Goal: Information Seeking & Learning: Learn about a topic

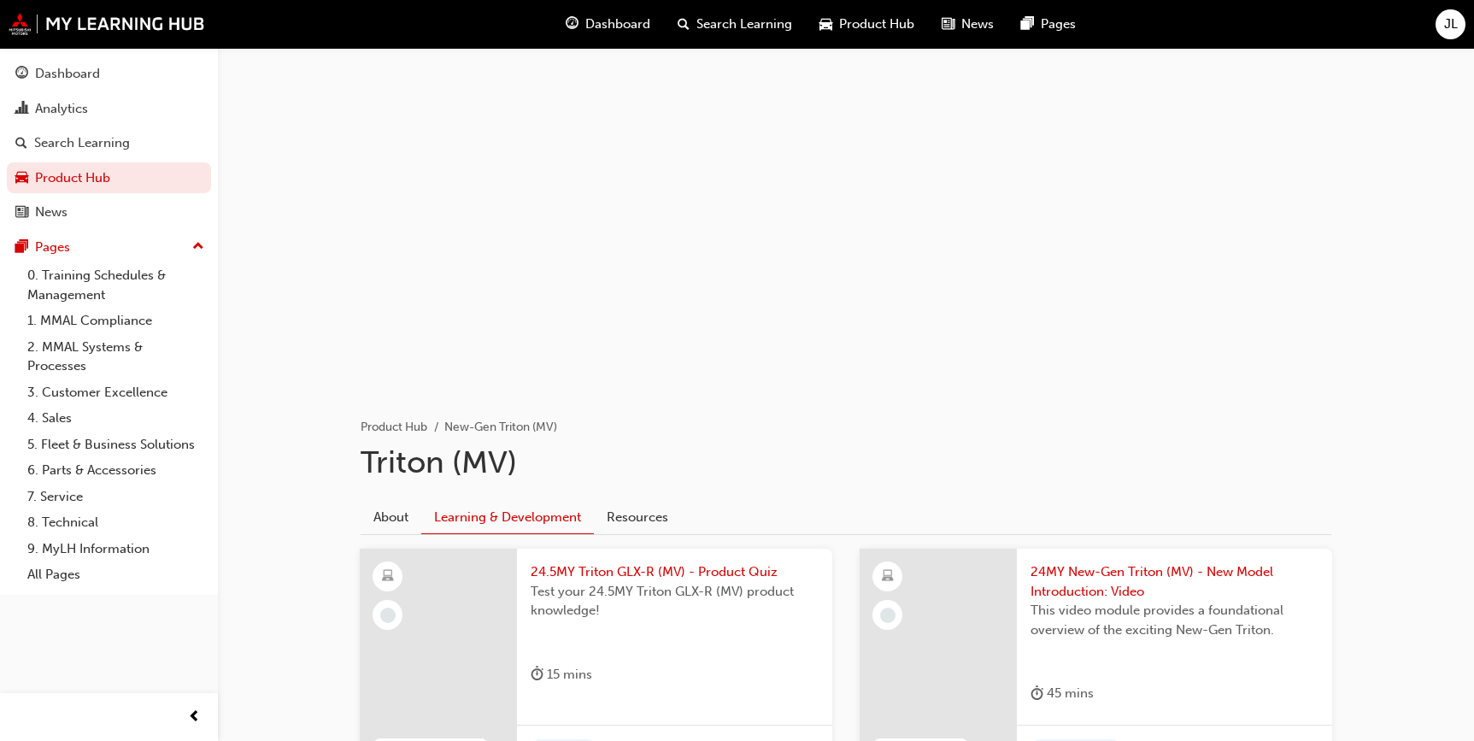
scroll to position [1416, 0]
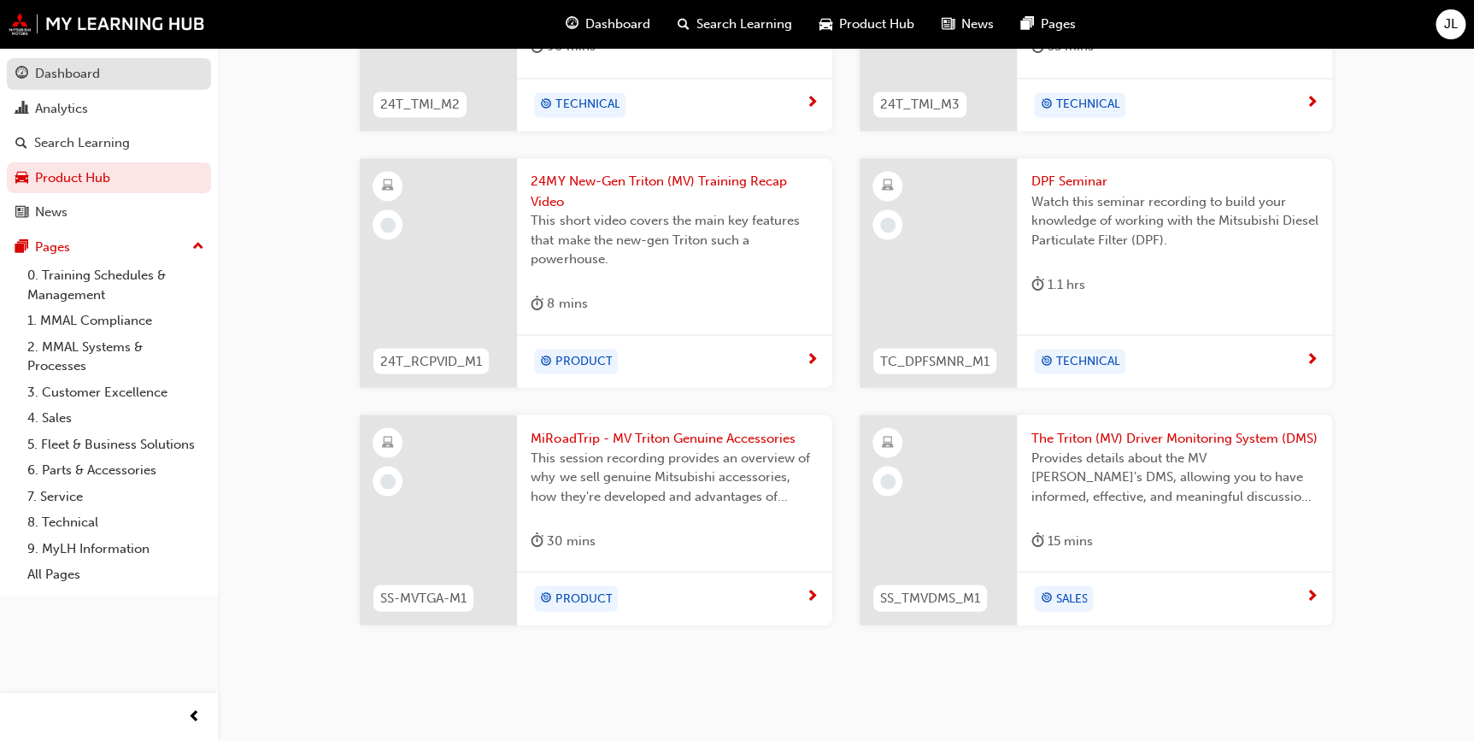
click at [90, 73] on div "Dashboard" at bounding box center [67, 74] width 65 height 20
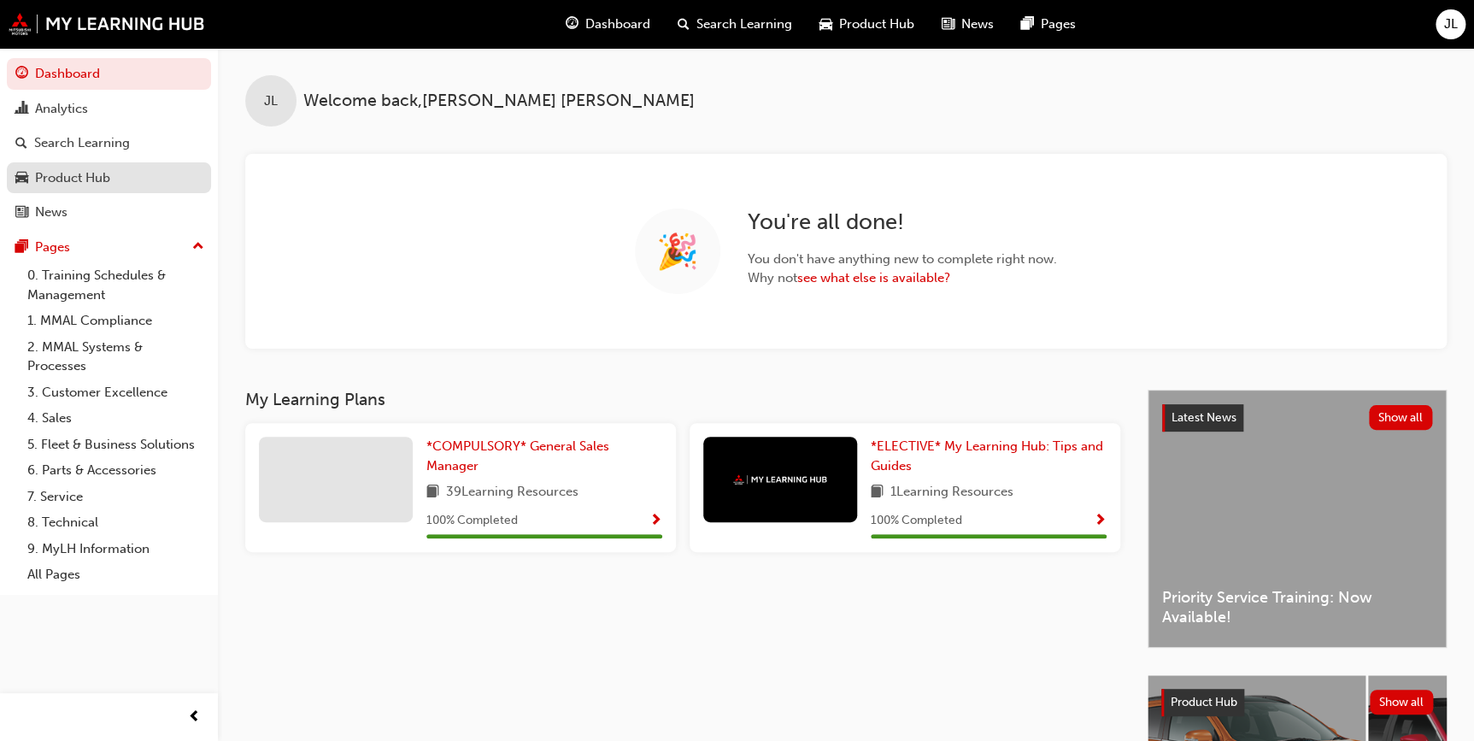
click at [98, 168] on div "Product Hub" at bounding box center [72, 178] width 75 height 20
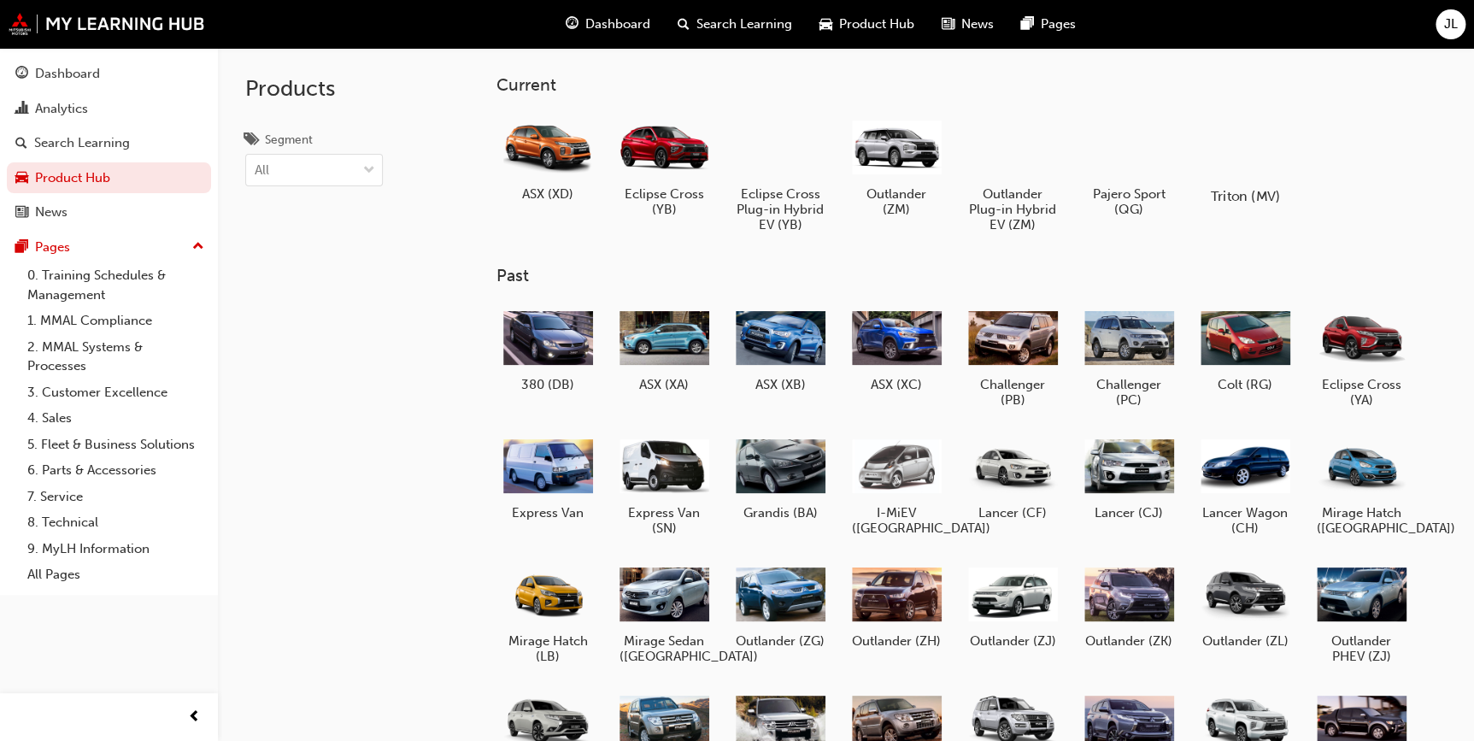
click at [1265, 165] on div at bounding box center [1244, 147] width 95 height 68
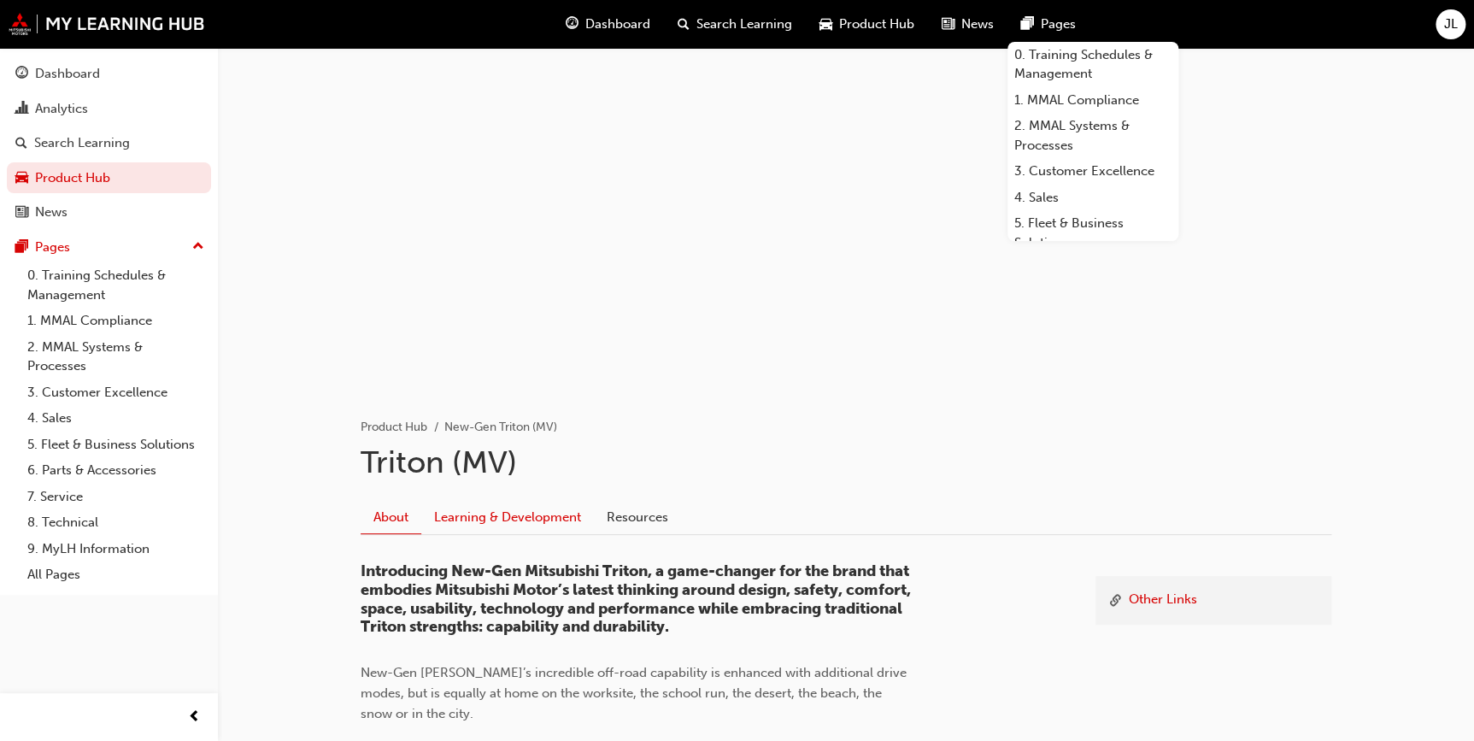
click at [501, 514] on link "Learning & Development" at bounding box center [507, 518] width 173 height 32
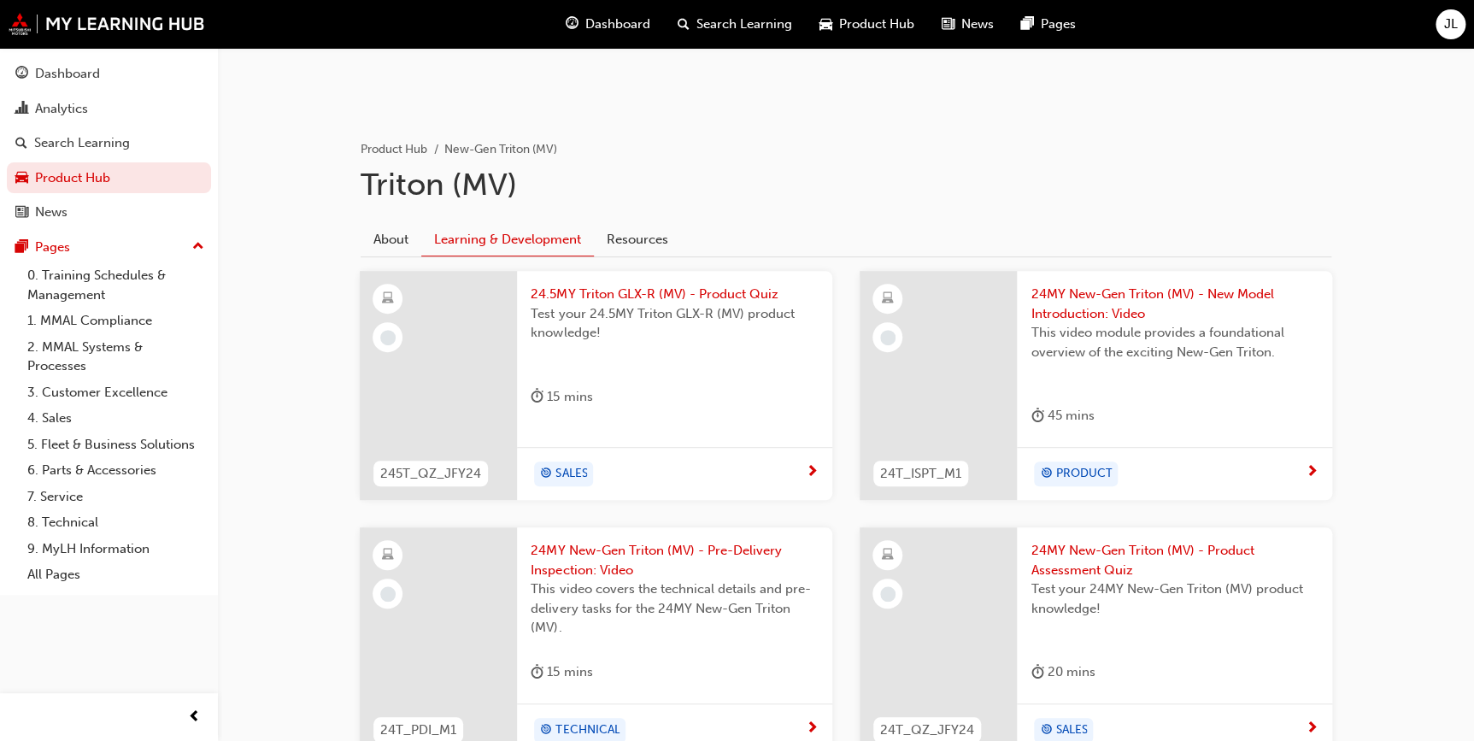
scroll to position [250, 0]
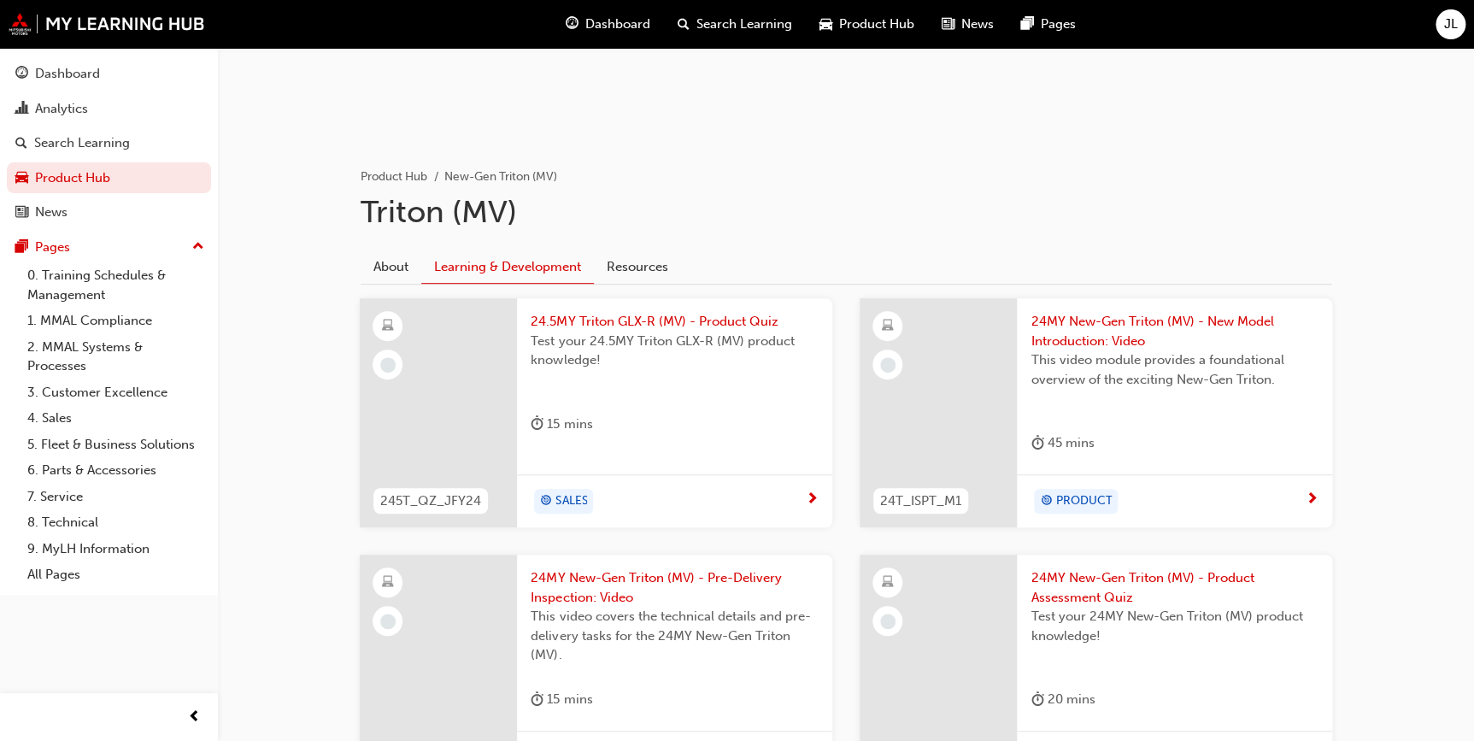
click at [674, 328] on span "24.5MY Triton GLX-R (MV) - Product Quiz" at bounding box center [675, 322] width 288 height 20
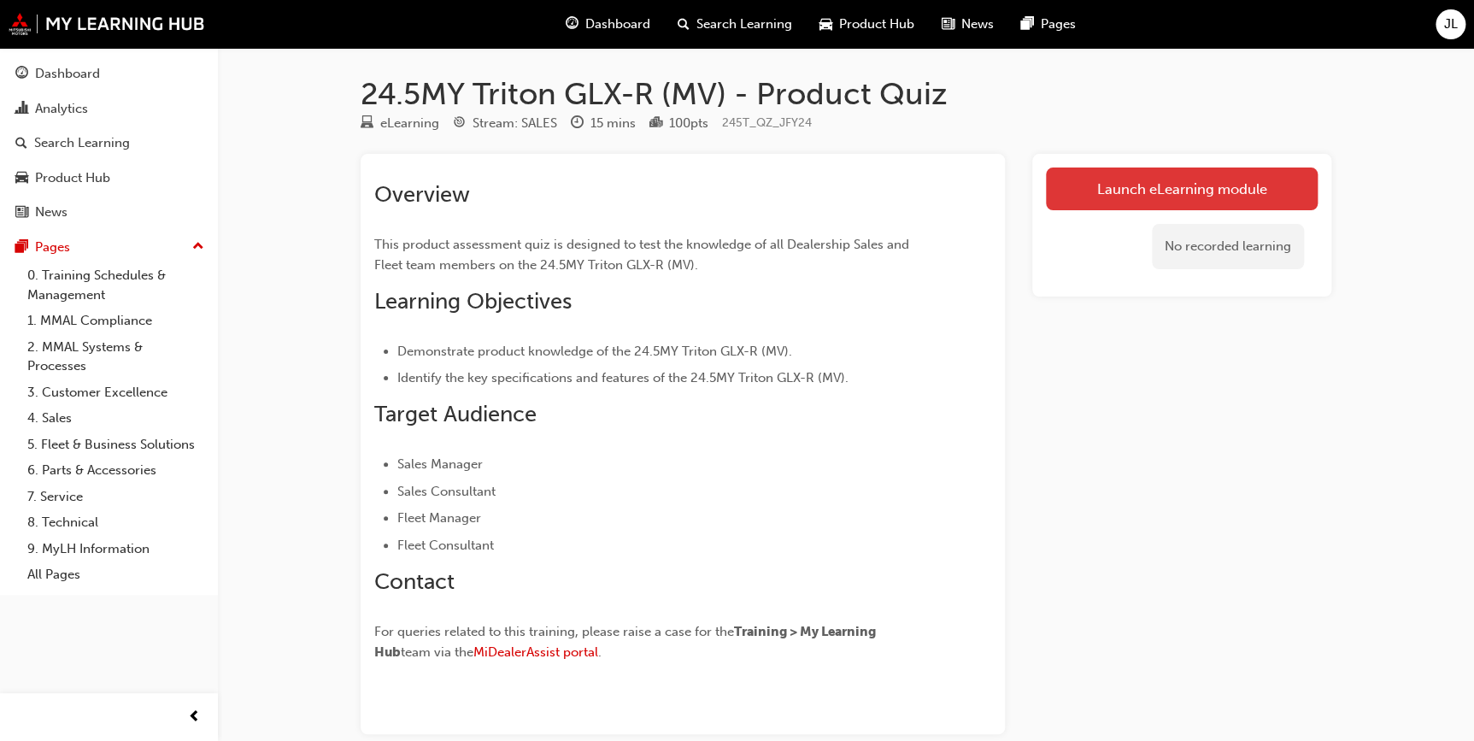
click at [1154, 204] on link "Launch eLearning module" at bounding box center [1182, 188] width 272 height 43
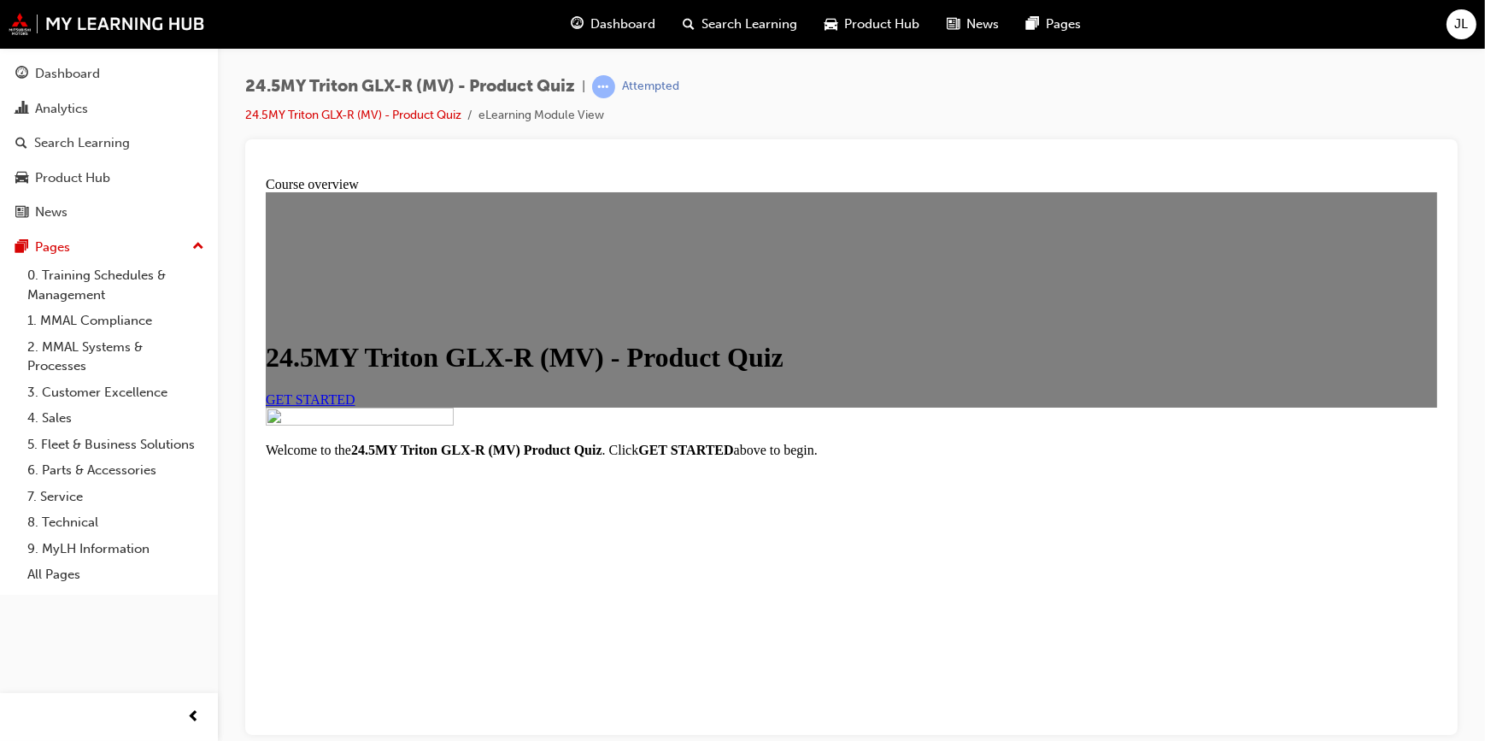
click at [355, 406] on link "GET STARTED" at bounding box center [310, 398] width 90 height 15
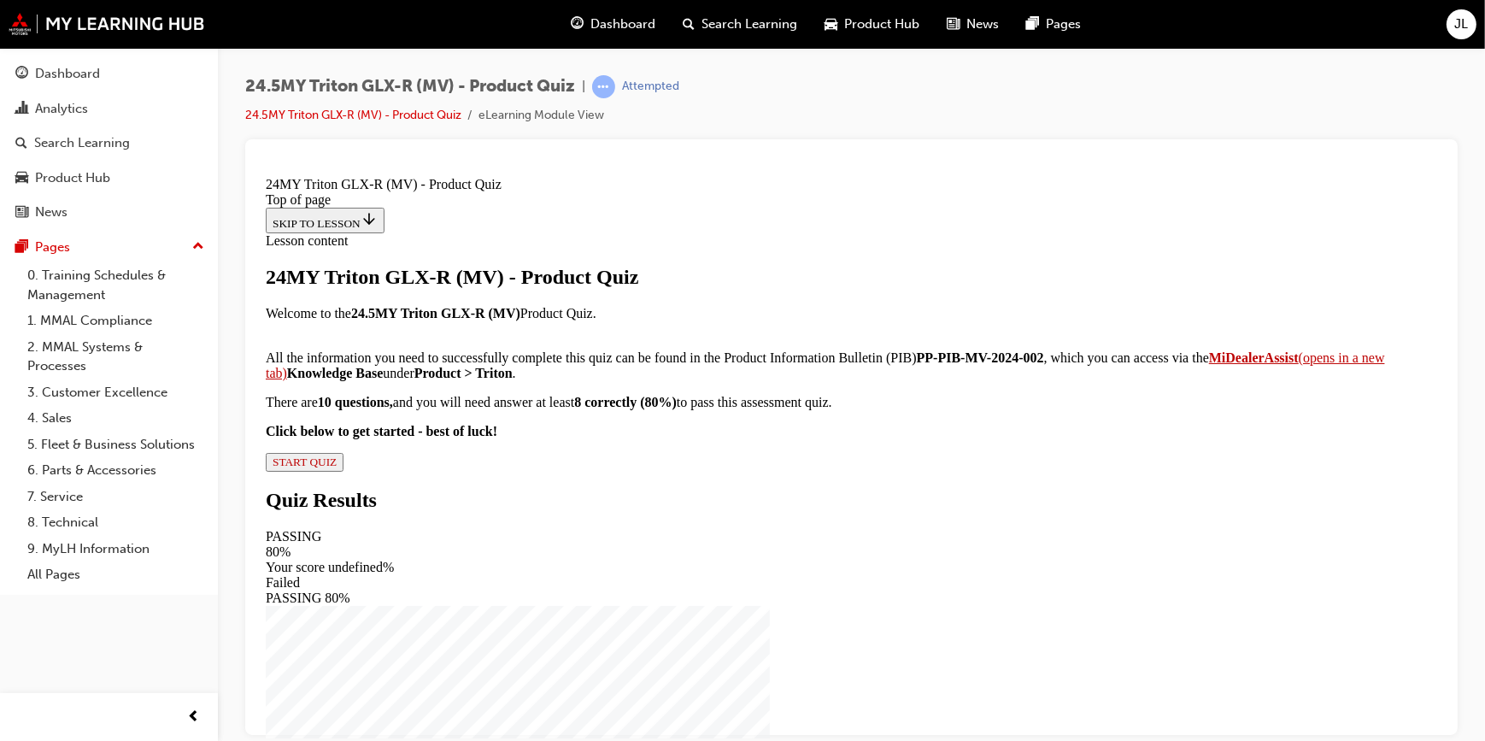
scroll to position [226, 0]
click at [336, 467] on span "START QUIZ" at bounding box center [304, 461] width 64 height 13
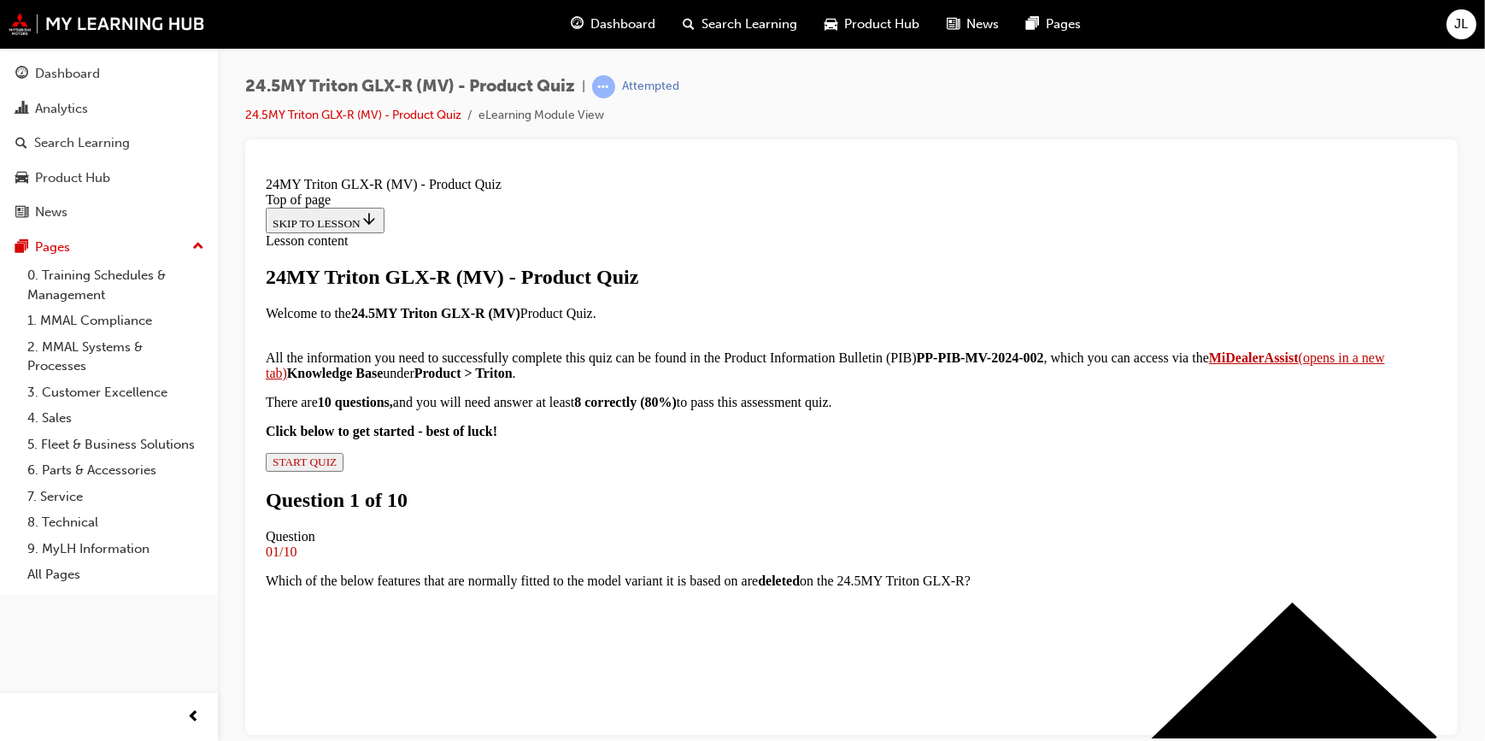
scroll to position [0, 0]
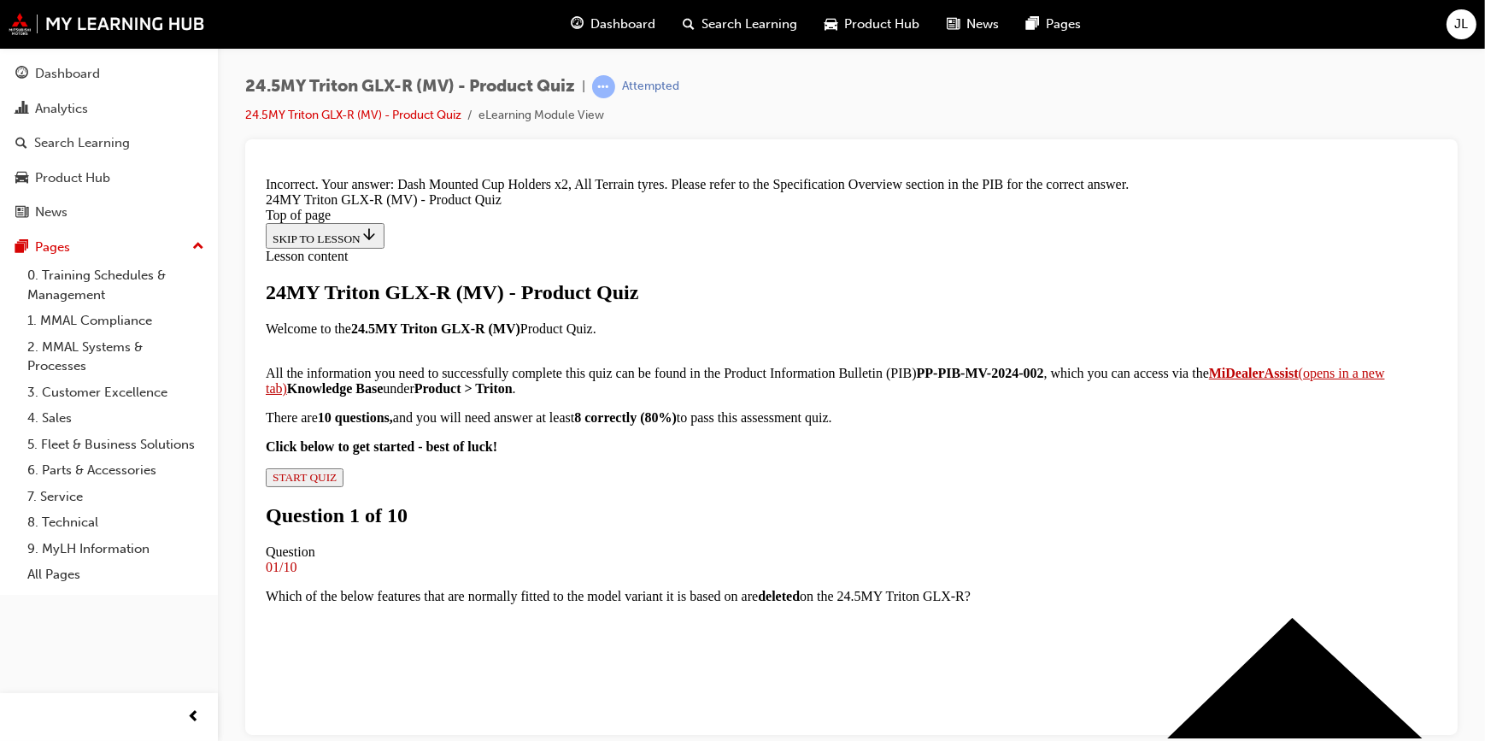
scroll to position [440, 0]
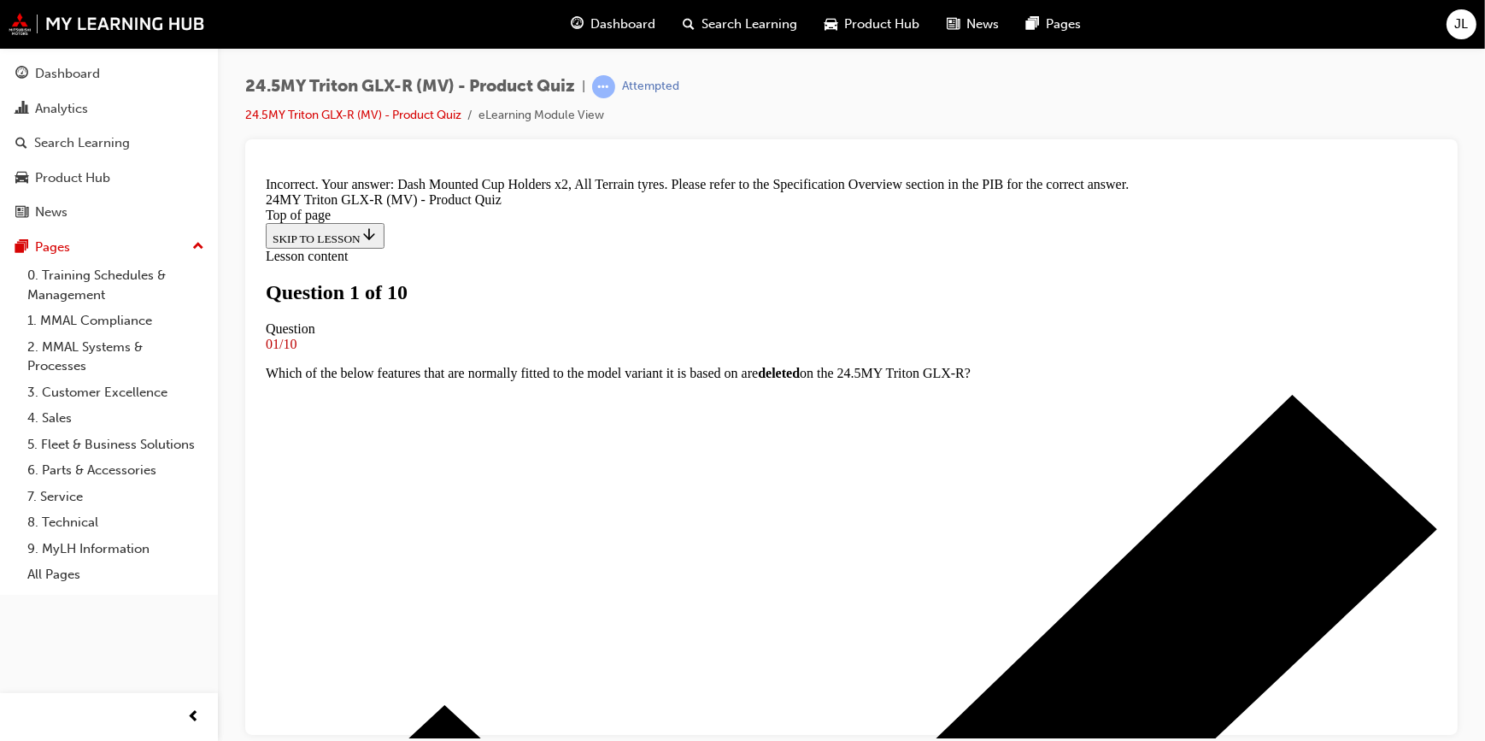
scroll to position [77, 0]
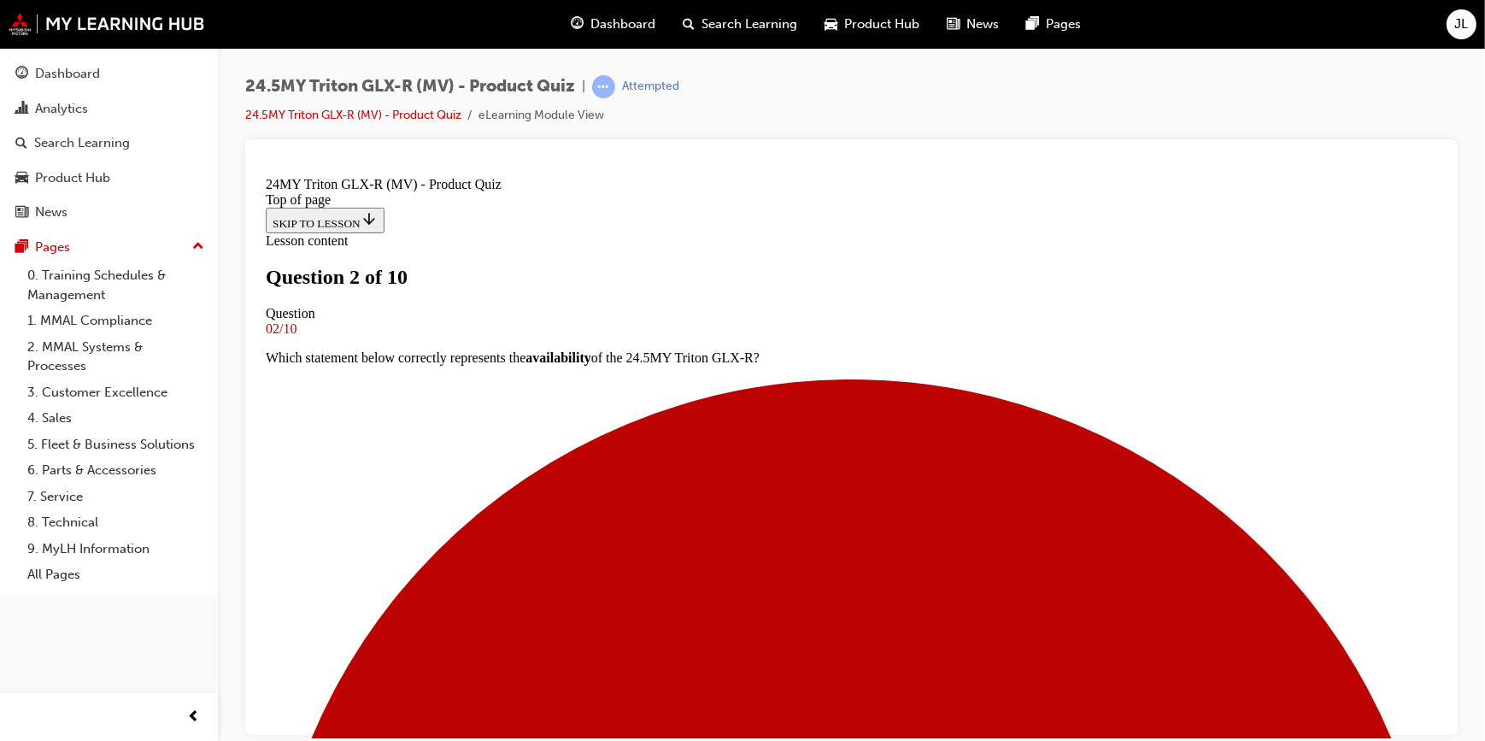
scroll to position [388, 0]
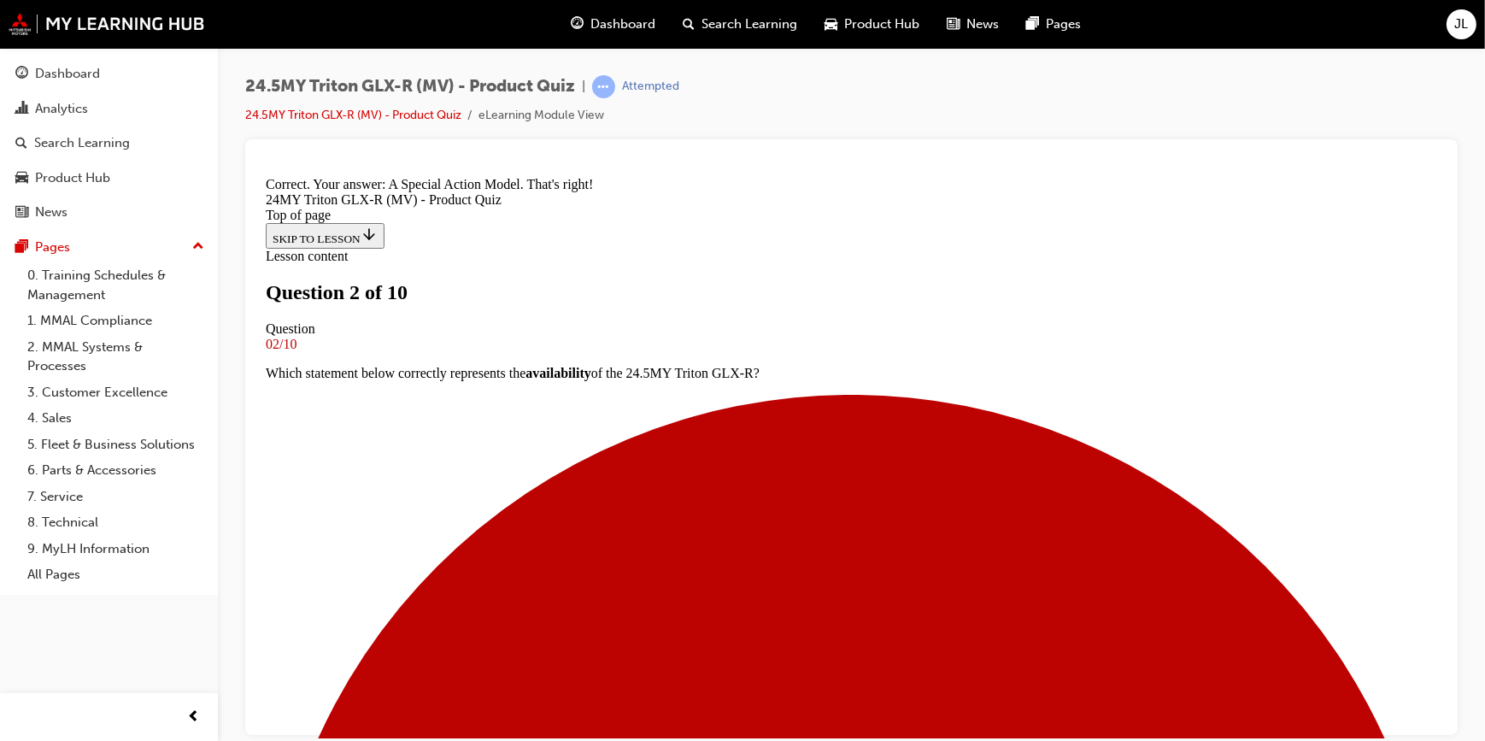
scroll to position [728, 0]
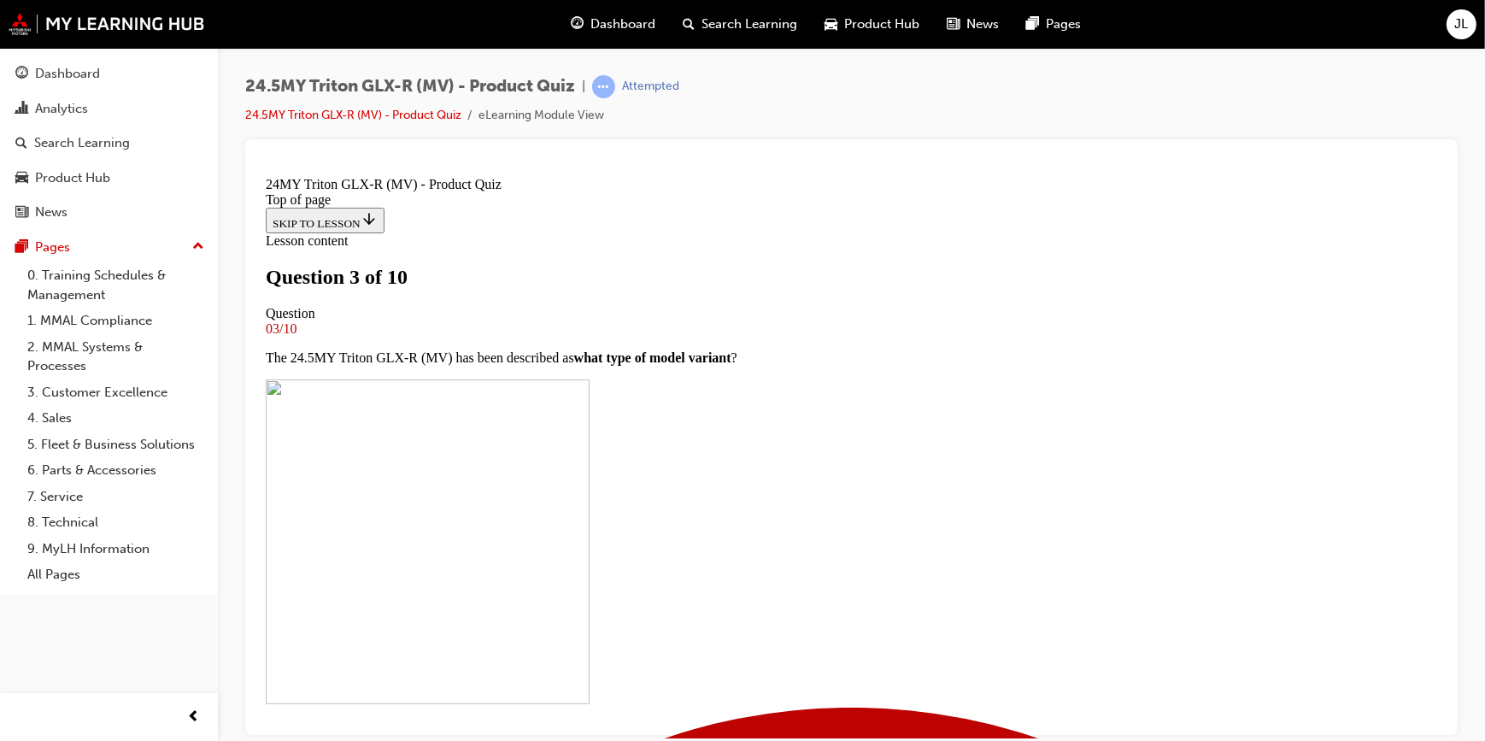
scroll to position [155, 0]
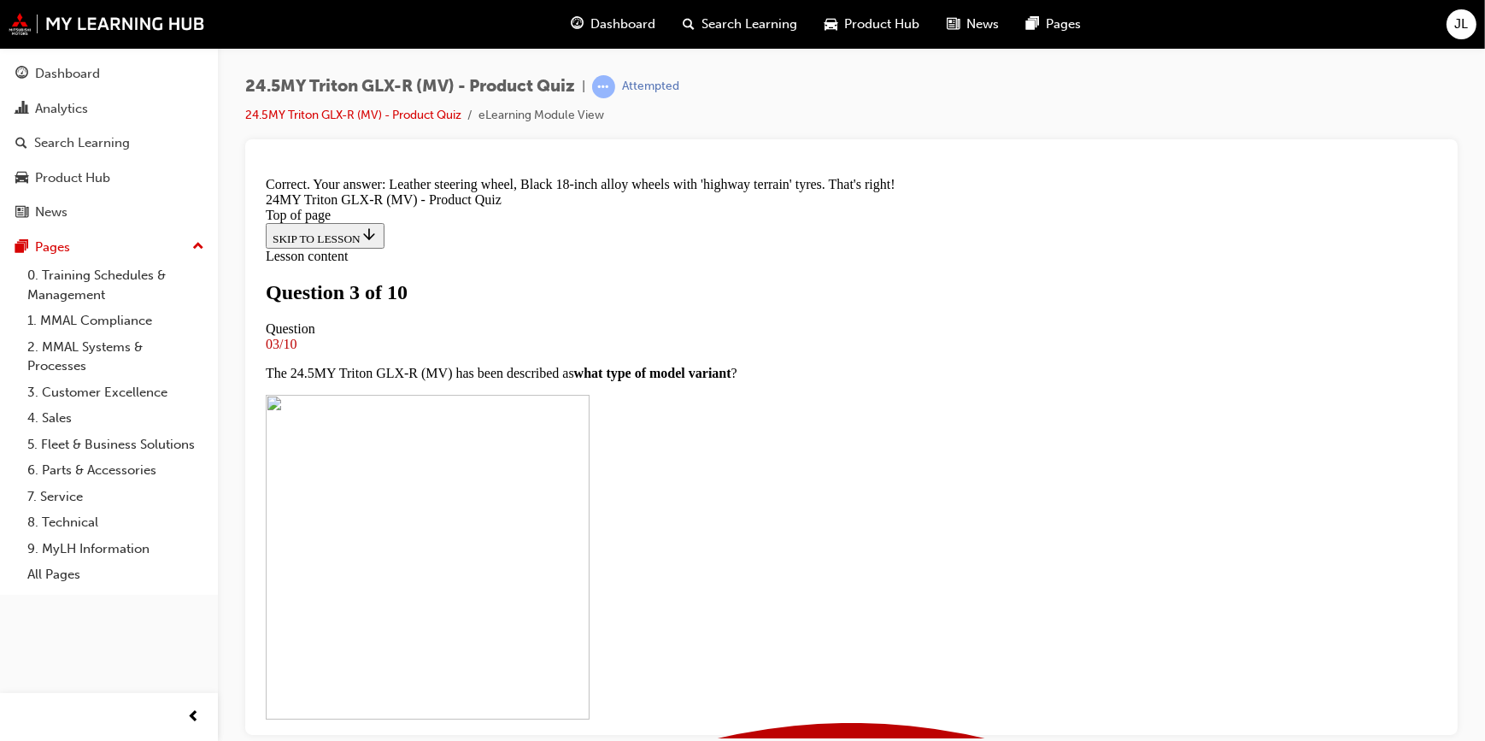
scroll to position [478, 0]
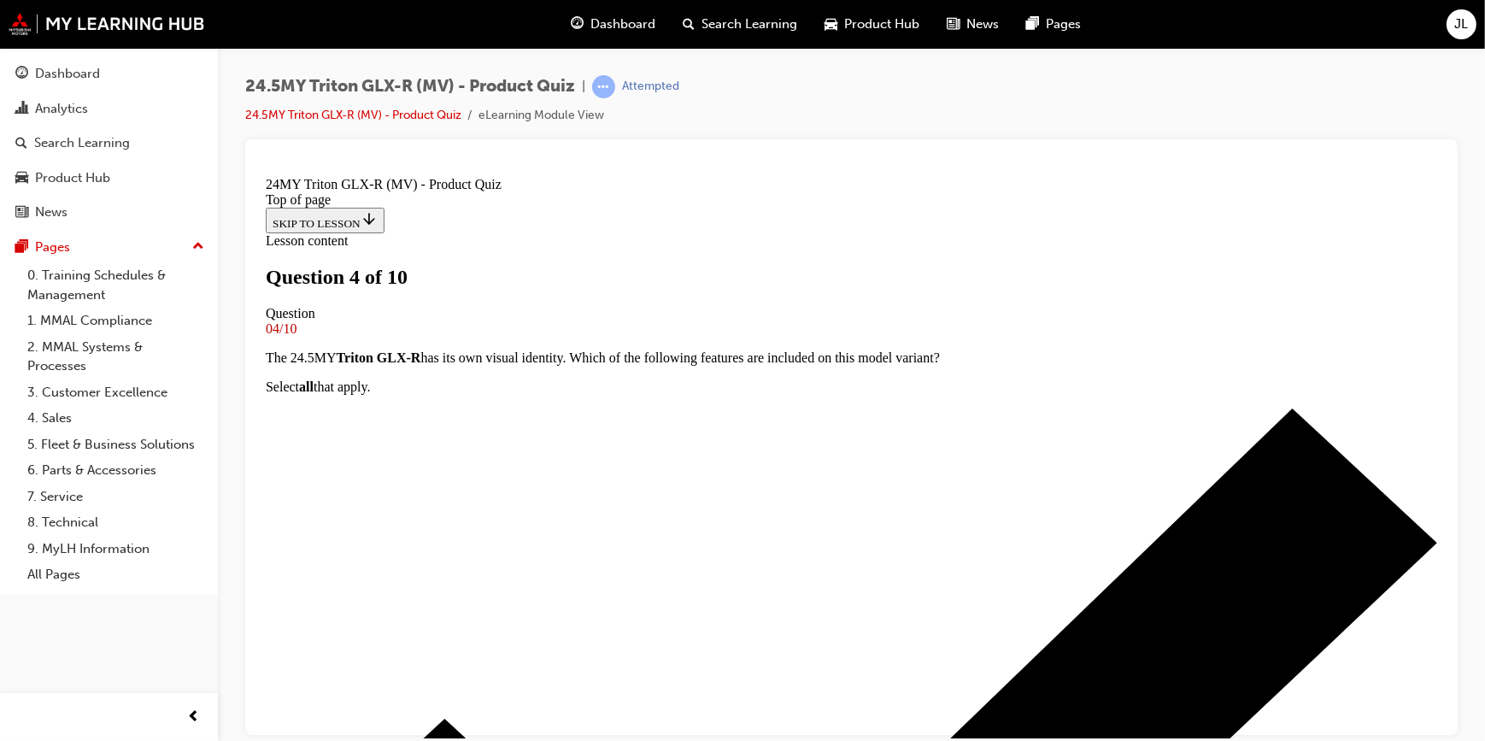
scroll to position [232, 0]
drag, startPoint x: 584, startPoint y: 387, endPoint x: 577, endPoint y: 410, distance: 24.3
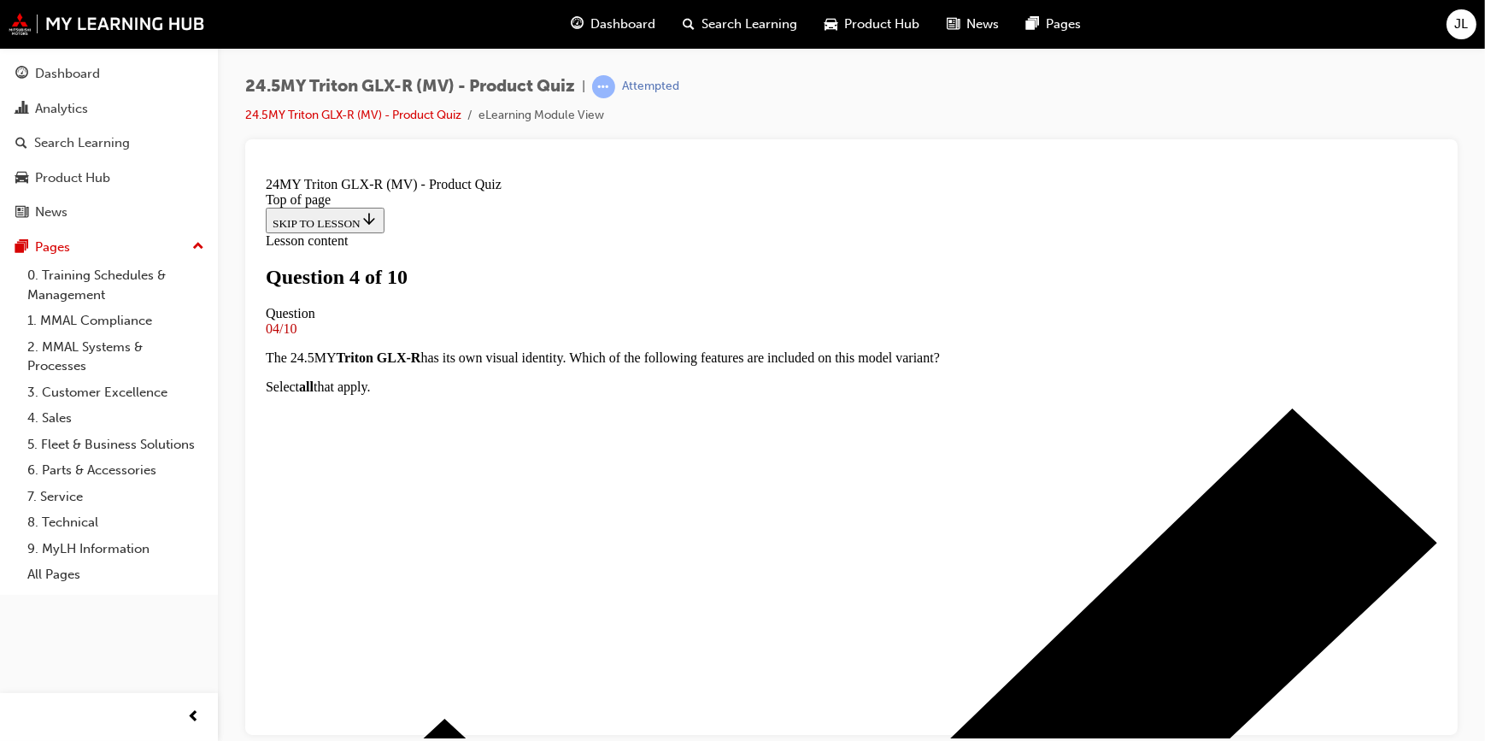
drag, startPoint x: 582, startPoint y: 453, endPoint x: 590, endPoint y: 460, distance: 10.3
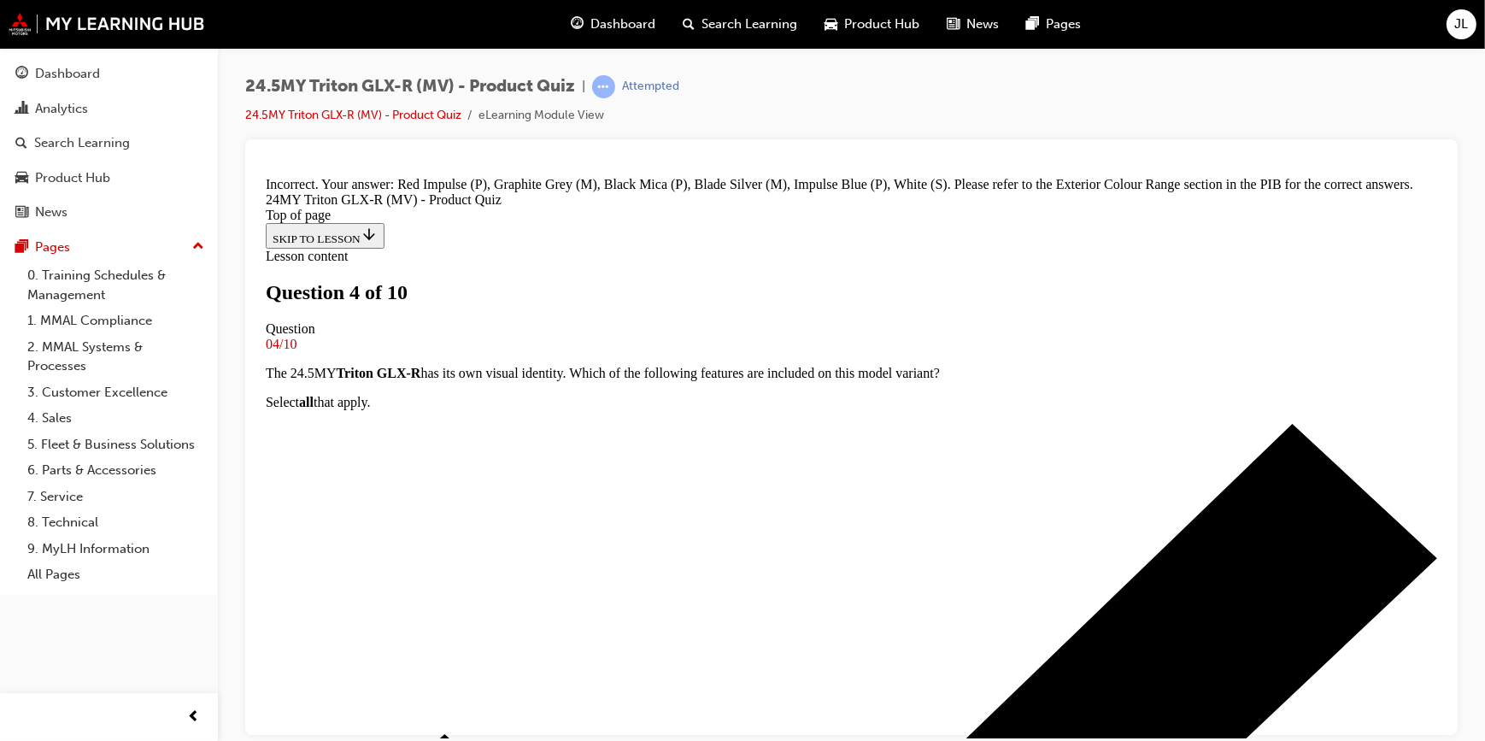
scroll to position [699, 0]
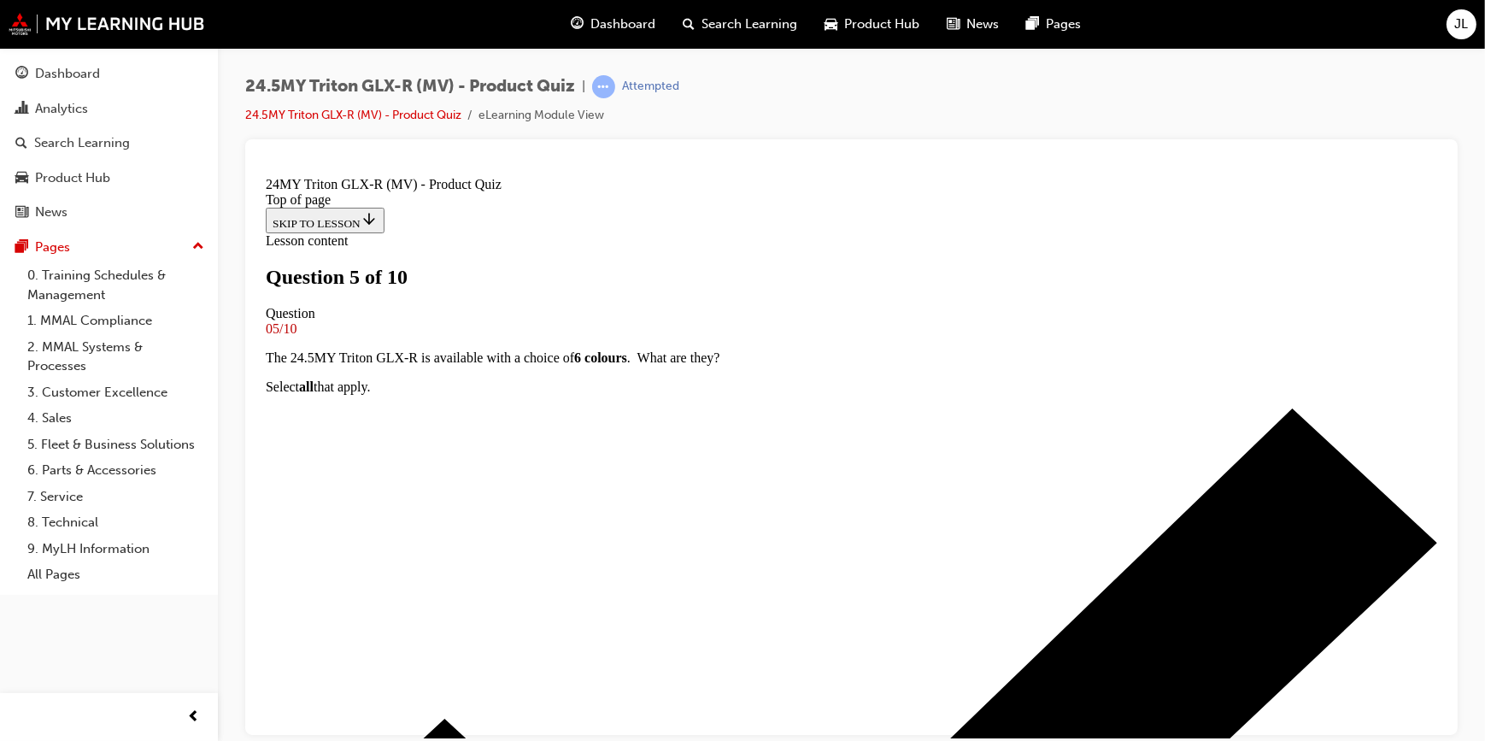
scroll to position [232, 0]
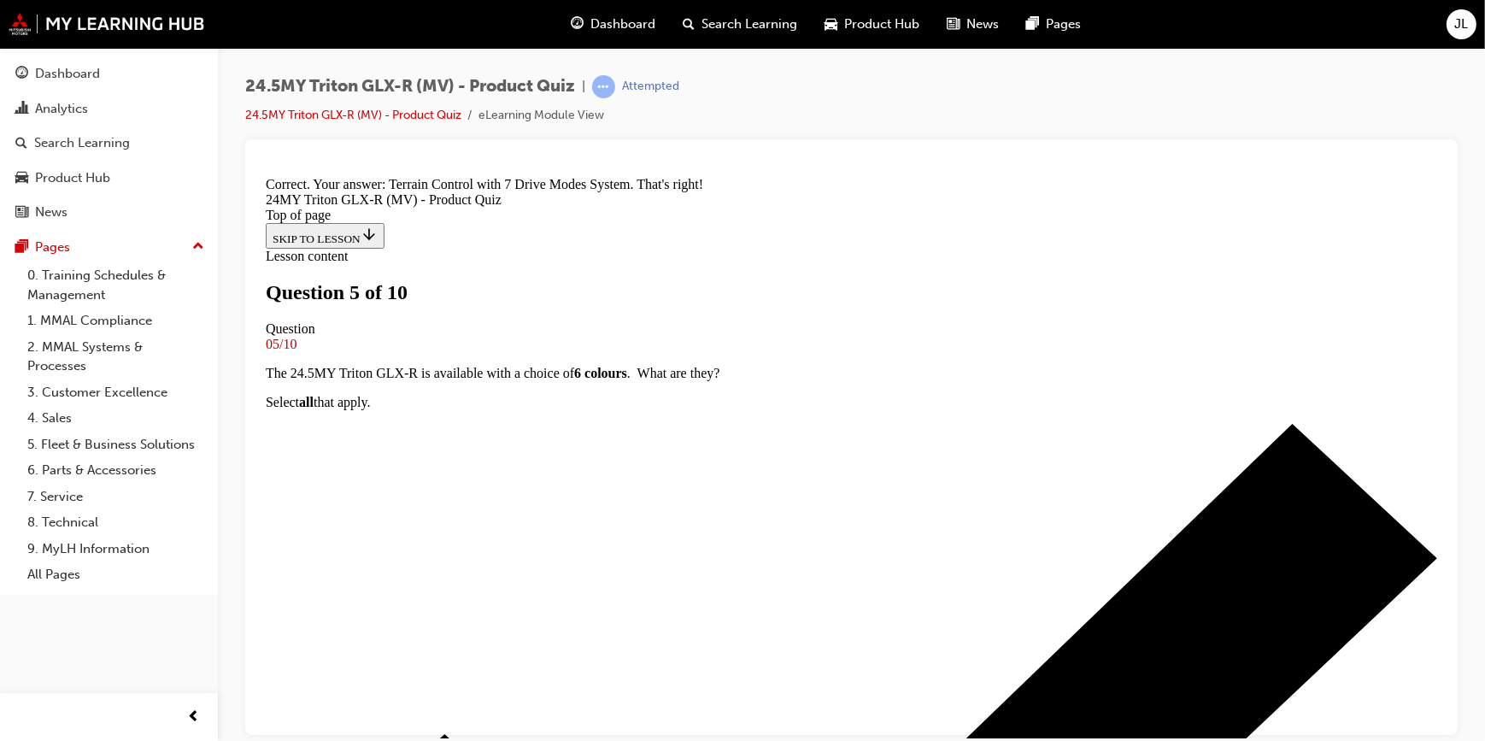
scroll to position [411, 0]
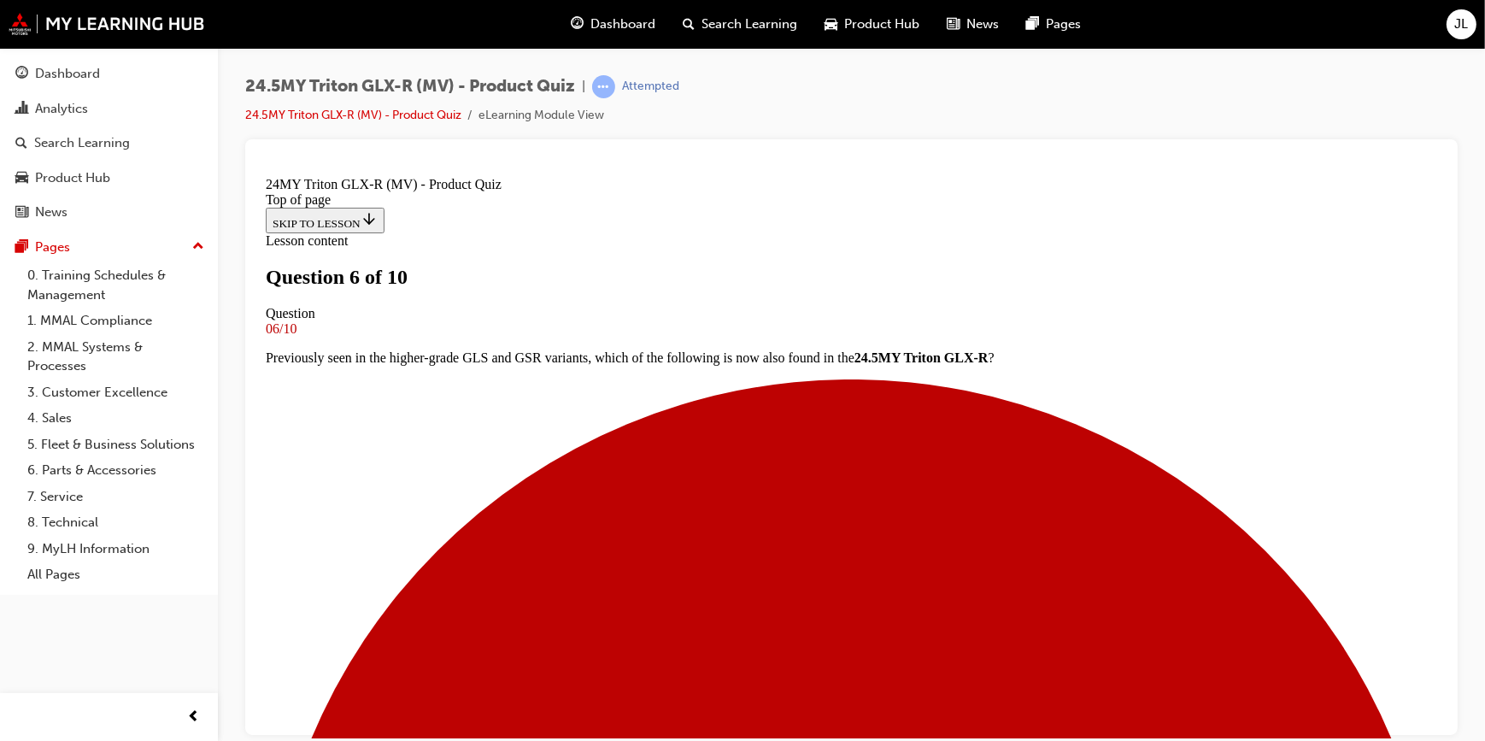
scroll to position [466, 0]
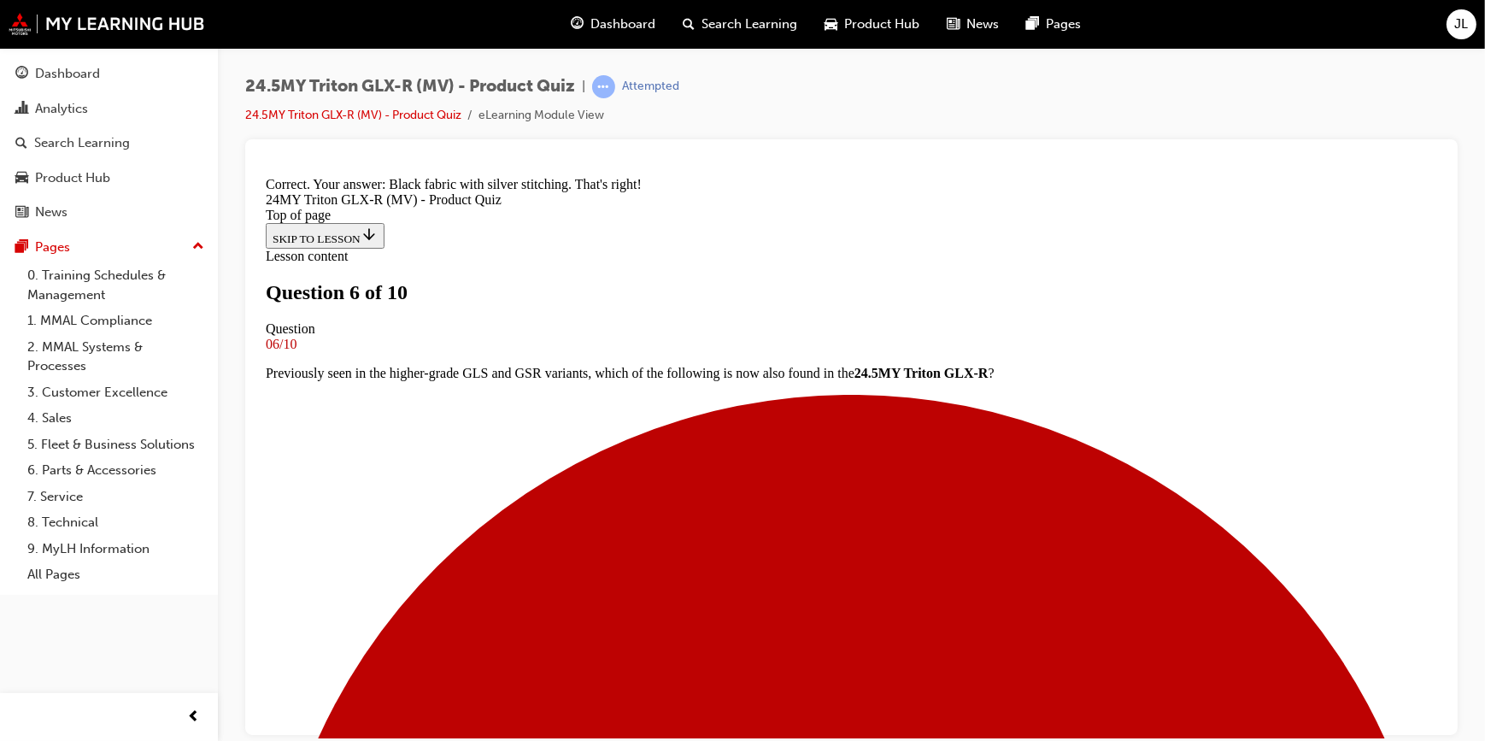
scroll to position [729, 0]
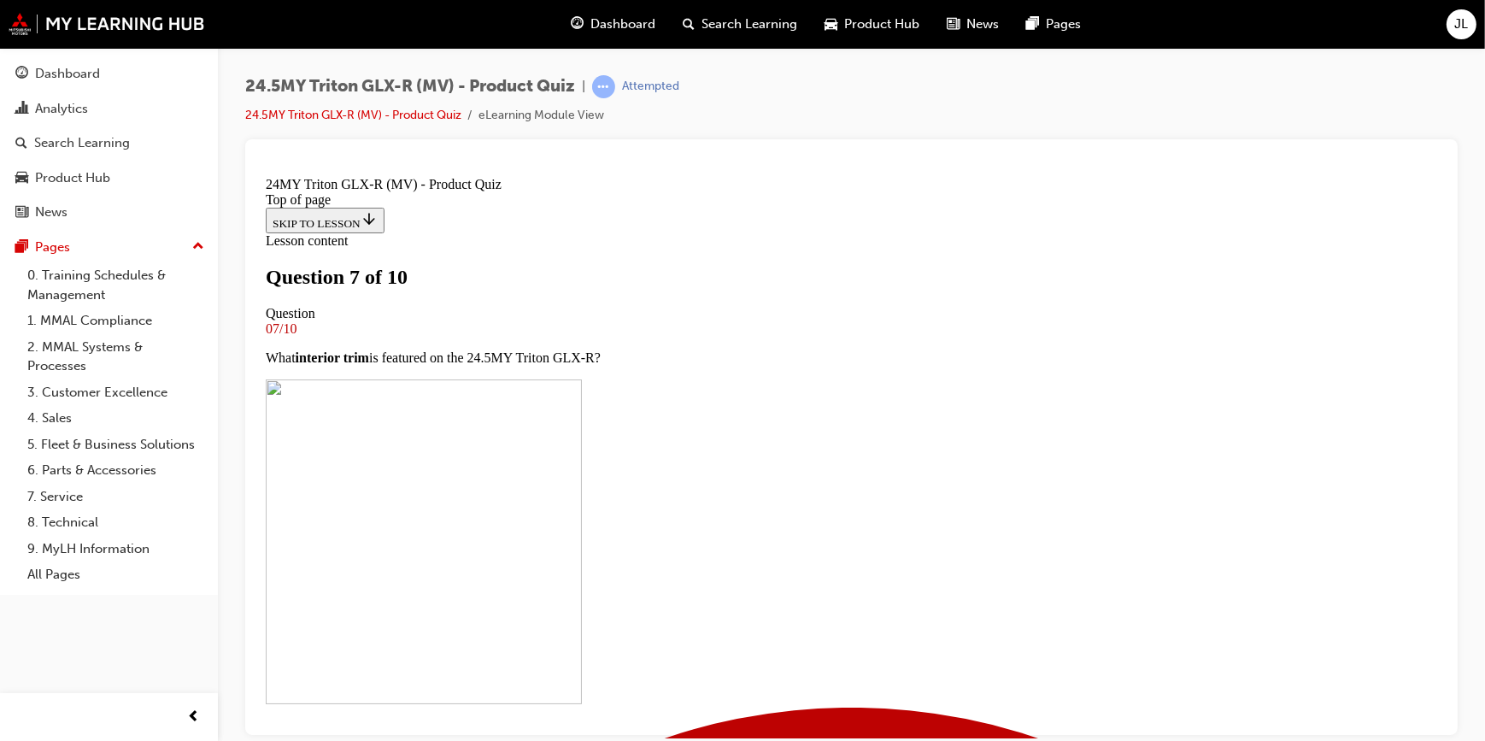
scroll to position [232, 0]
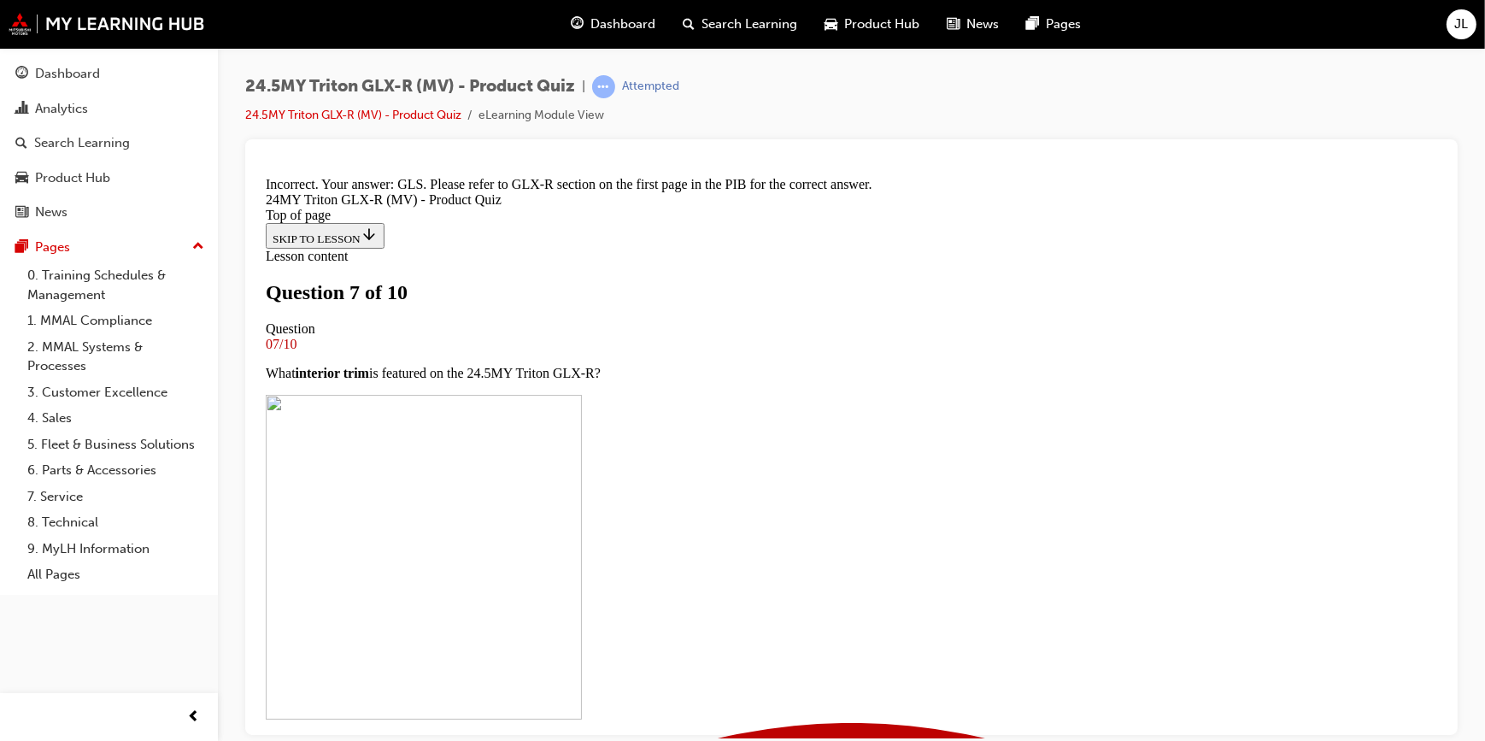
scroll to position [555, 0]
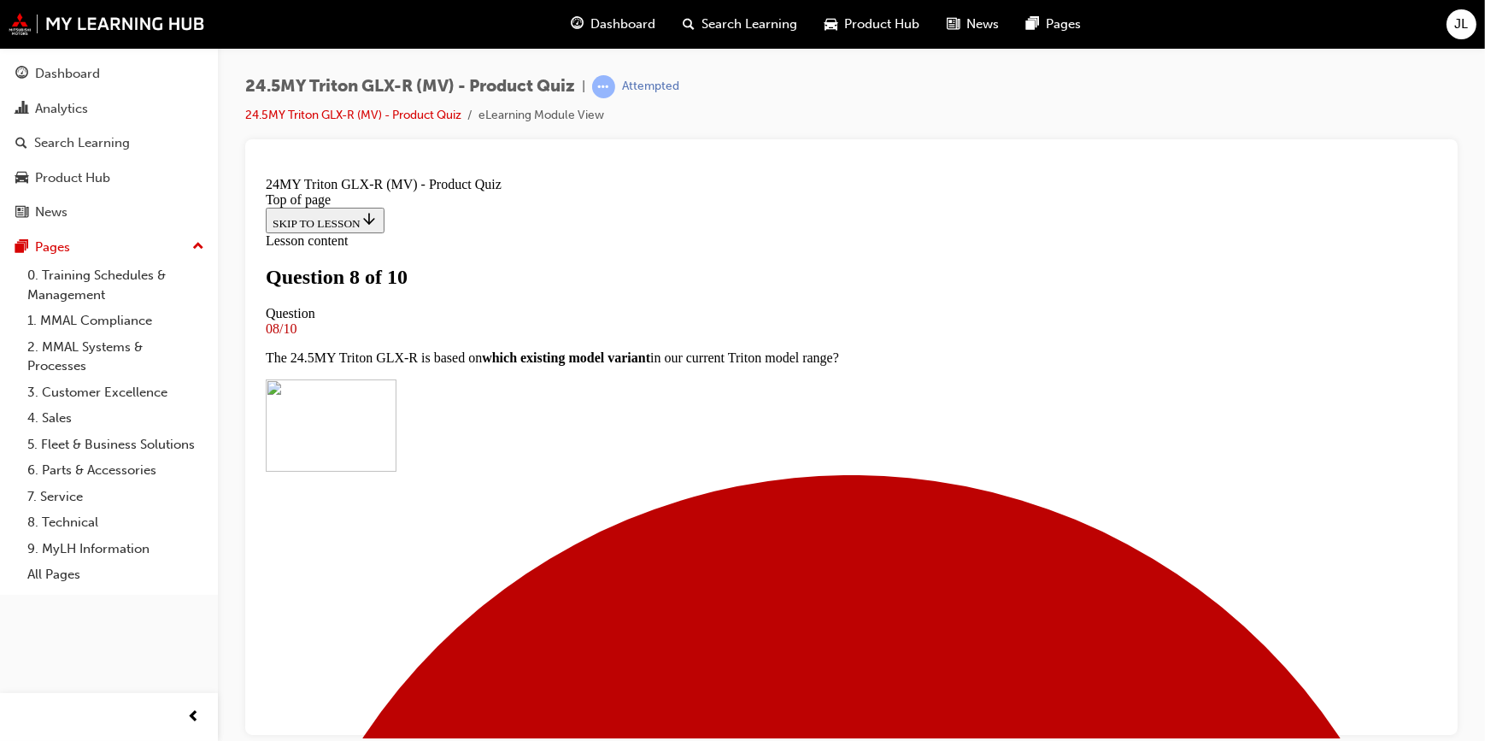
scroll to position [77, 0]
drag, startPoint x: 606, startPoint y: 335, endPoint x: 601, endPoint y: 324, distance: 12.2
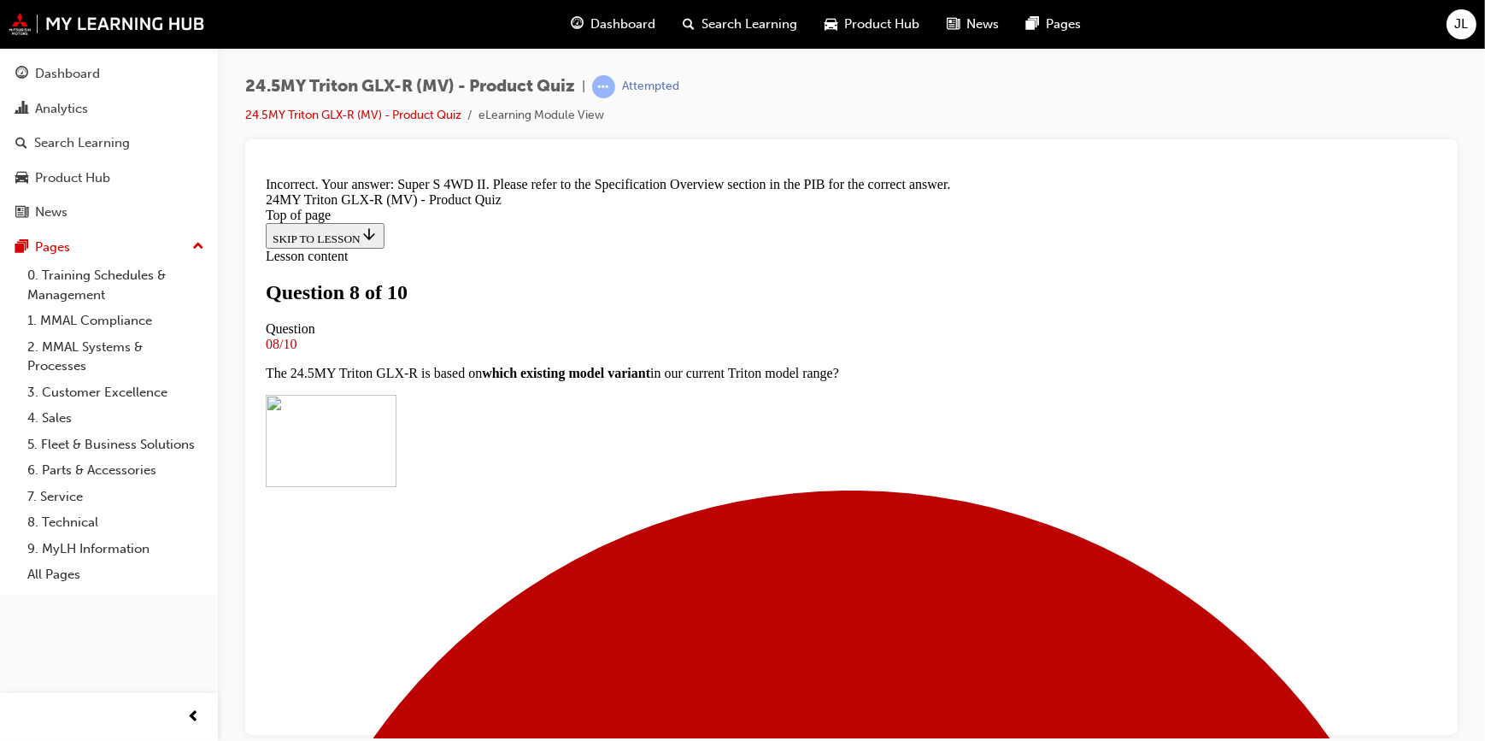
scroll to position [489, 0]
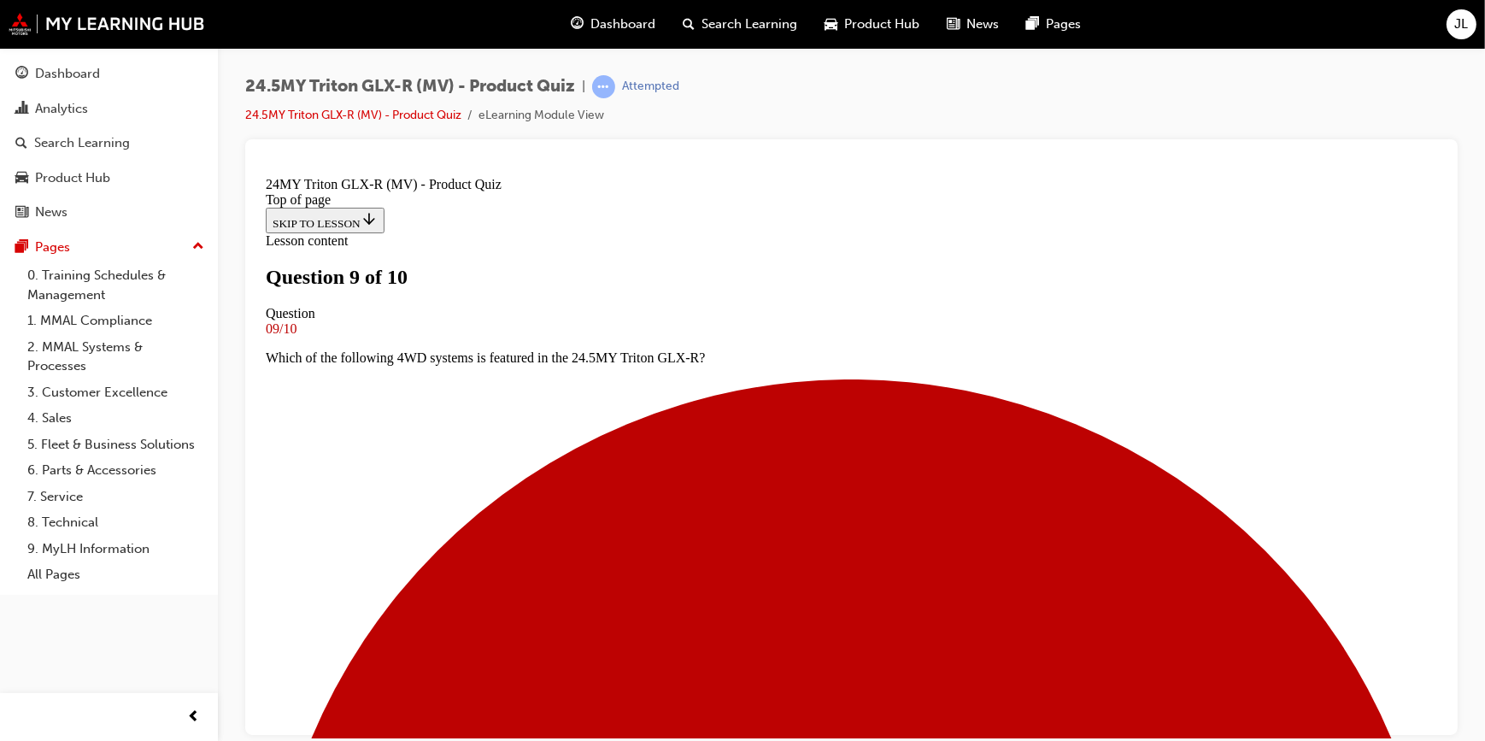
scroll to position [155, 0]
drag, startPoint x: 616, startPoint y: 458, endPoint x: 649, endPoint y: 514, distance: 65.1
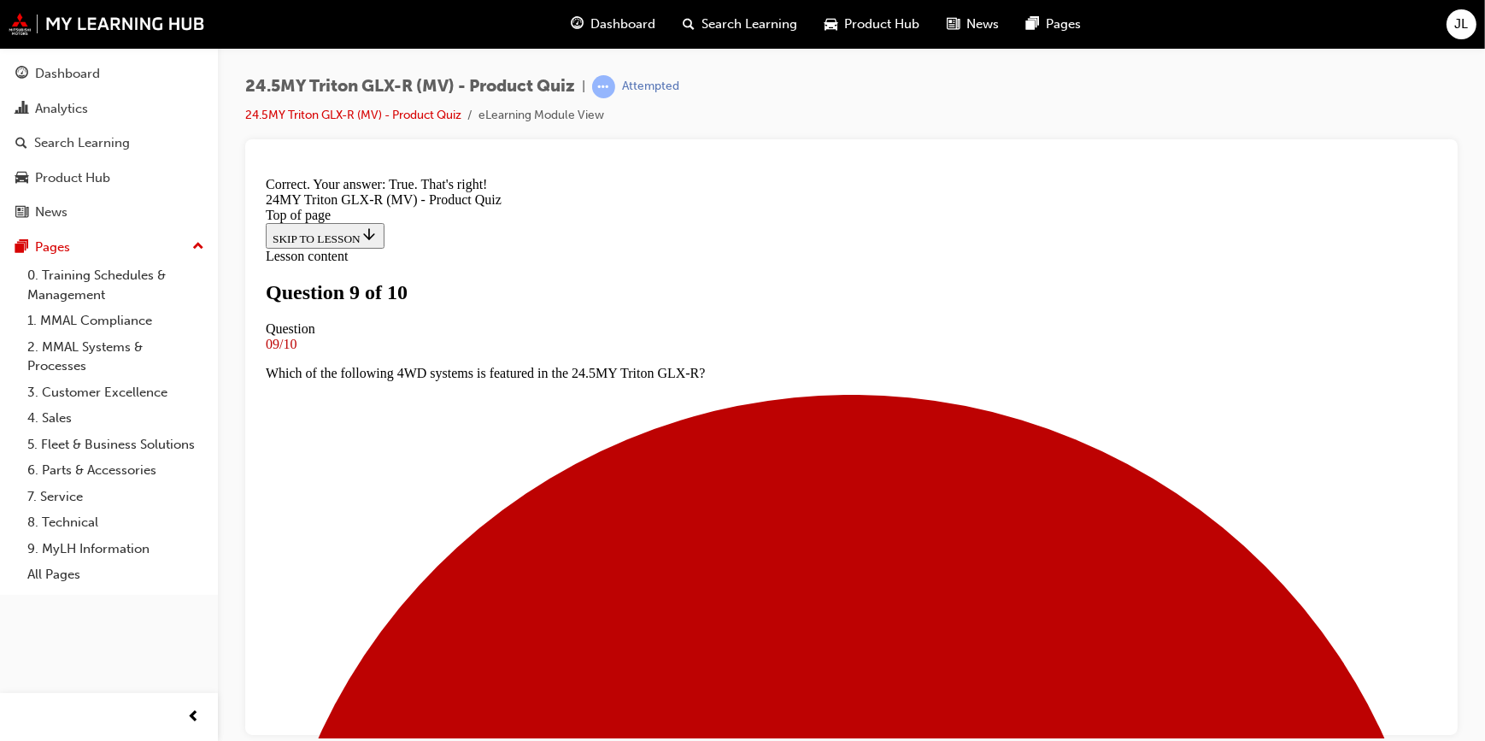
scroll to position [371, 0]
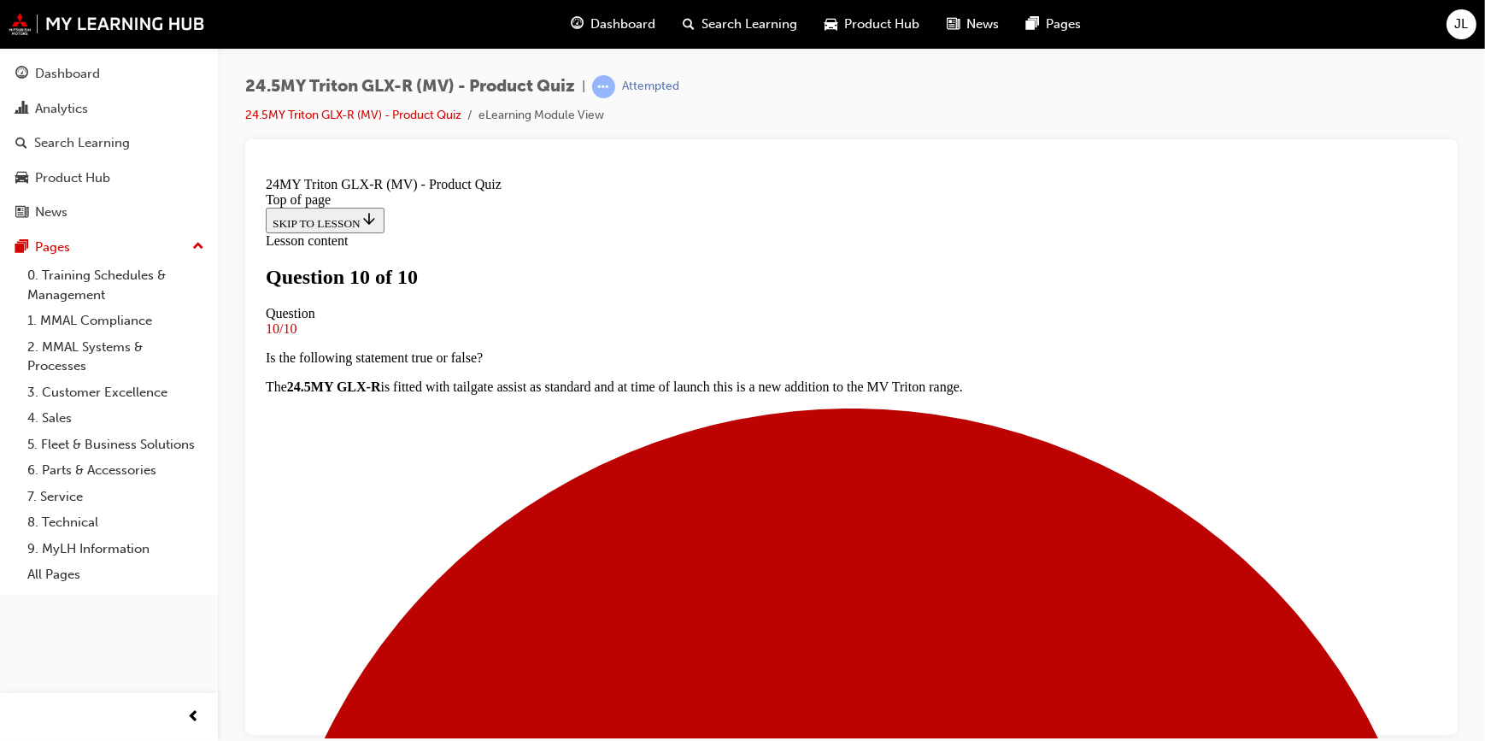
scroll to position [324, 0]
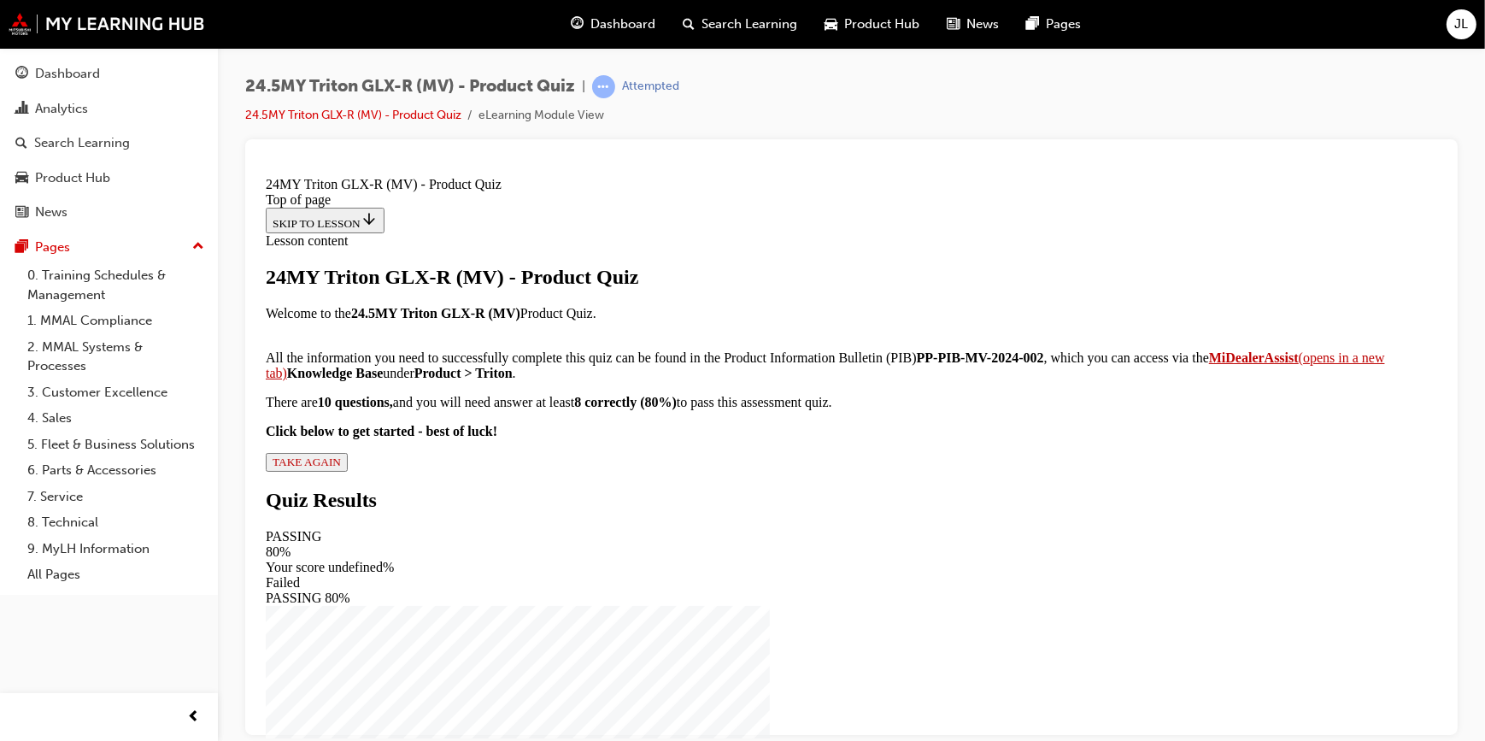
scroll to position [194, 0]
drag, startPoint x: 593, startPoint y: 663, endPoint x: 600, endPoint y: 656, distance: 9.7
click at [340, 467] on span "TAKE AGAIN" at bounding box center [306, 461] width 68 height 13
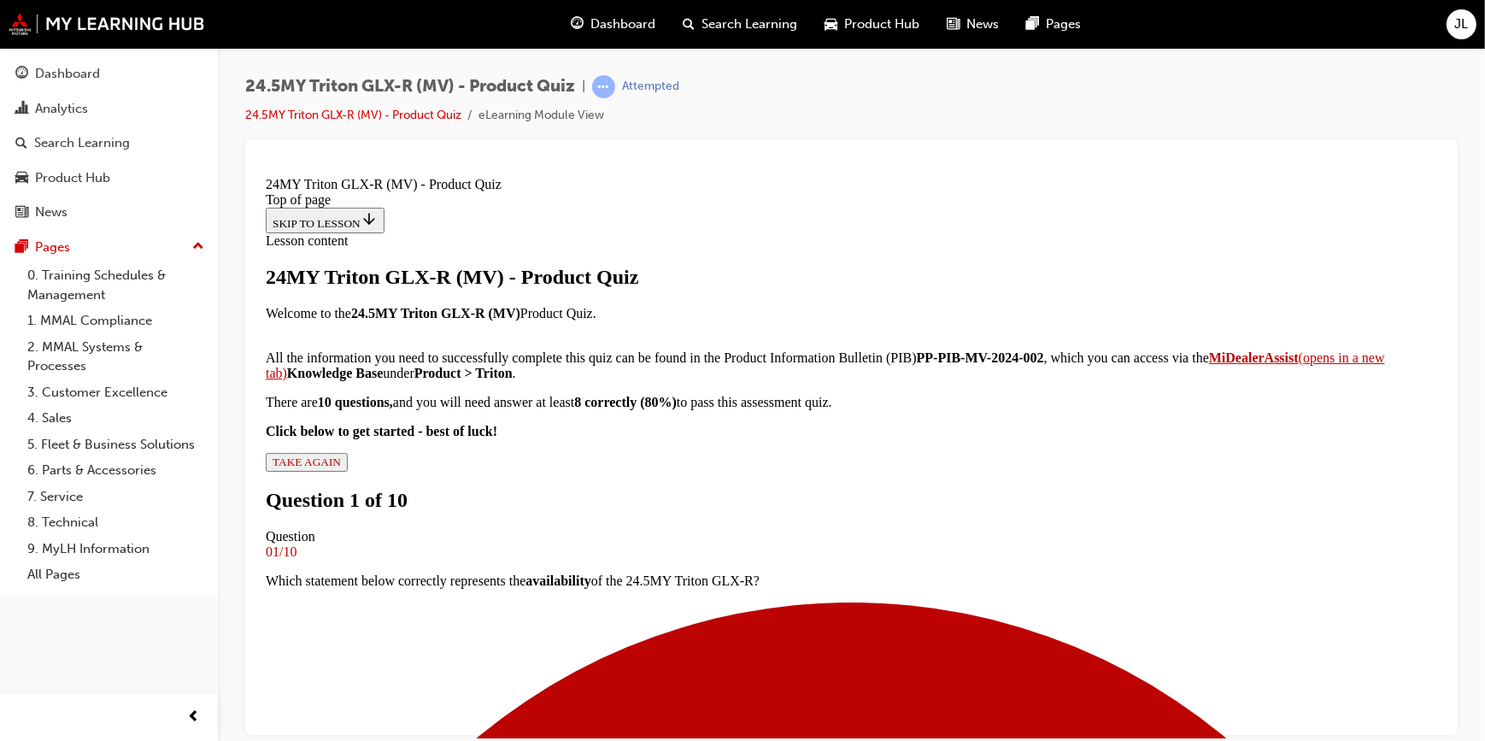
scroll to position [232, 0]
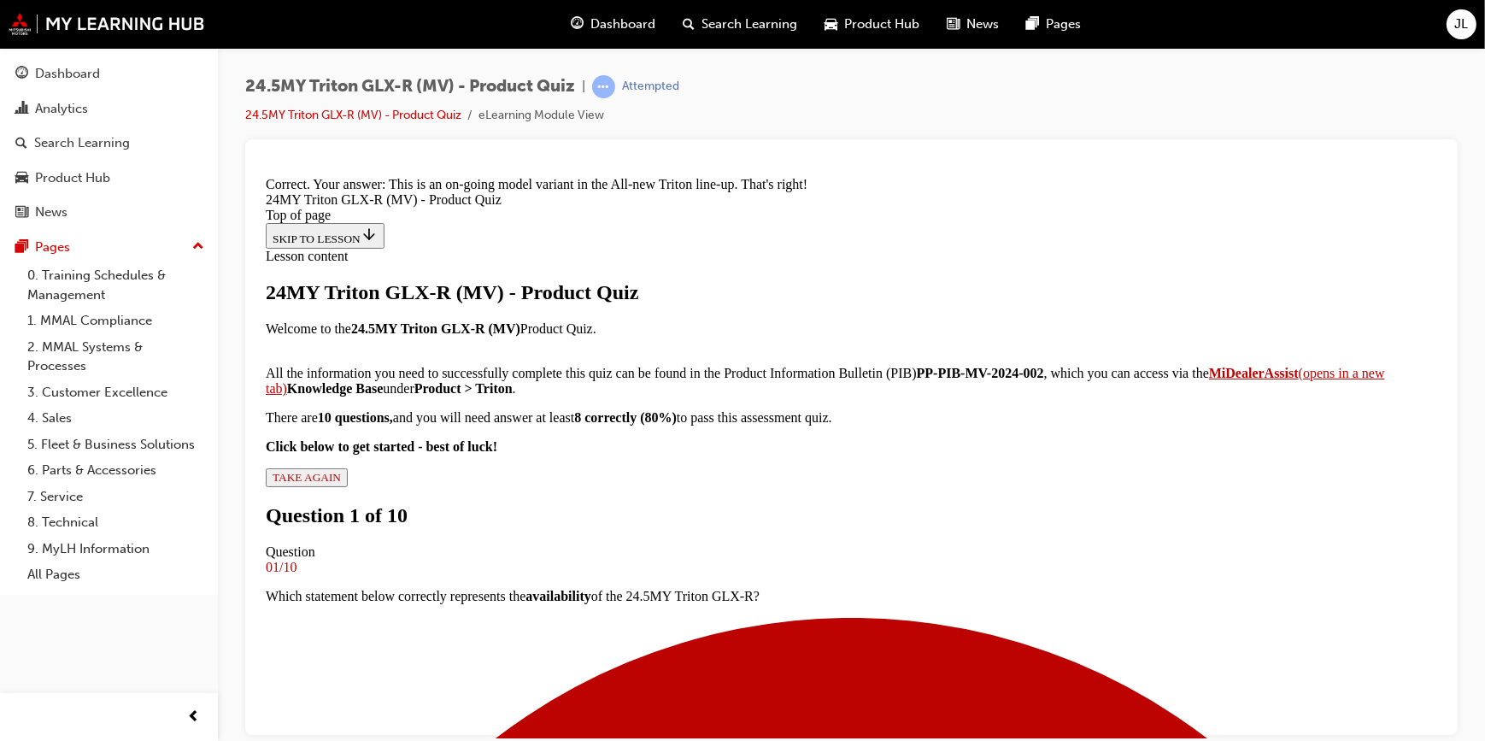
scroll to position [489, 0]
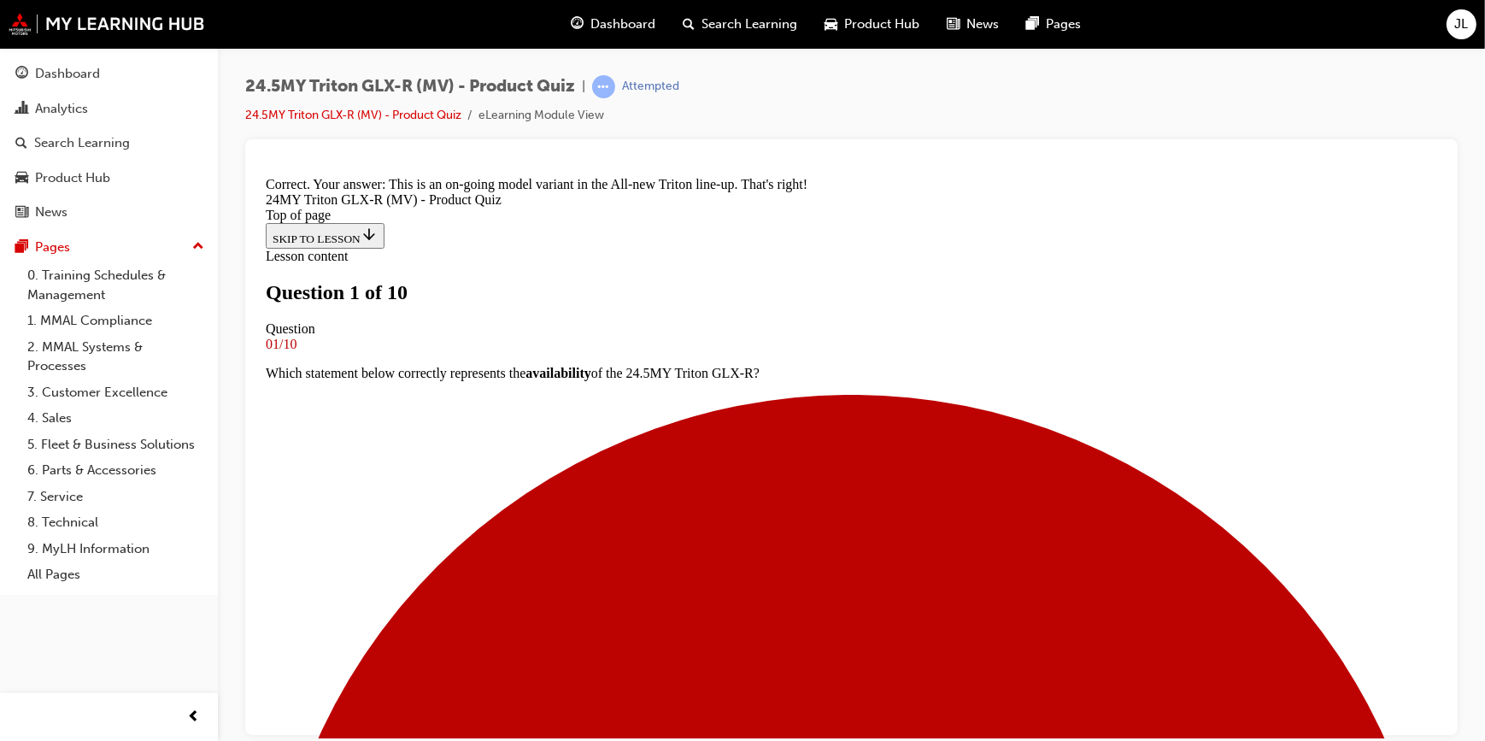
scroll to position [155, 0]
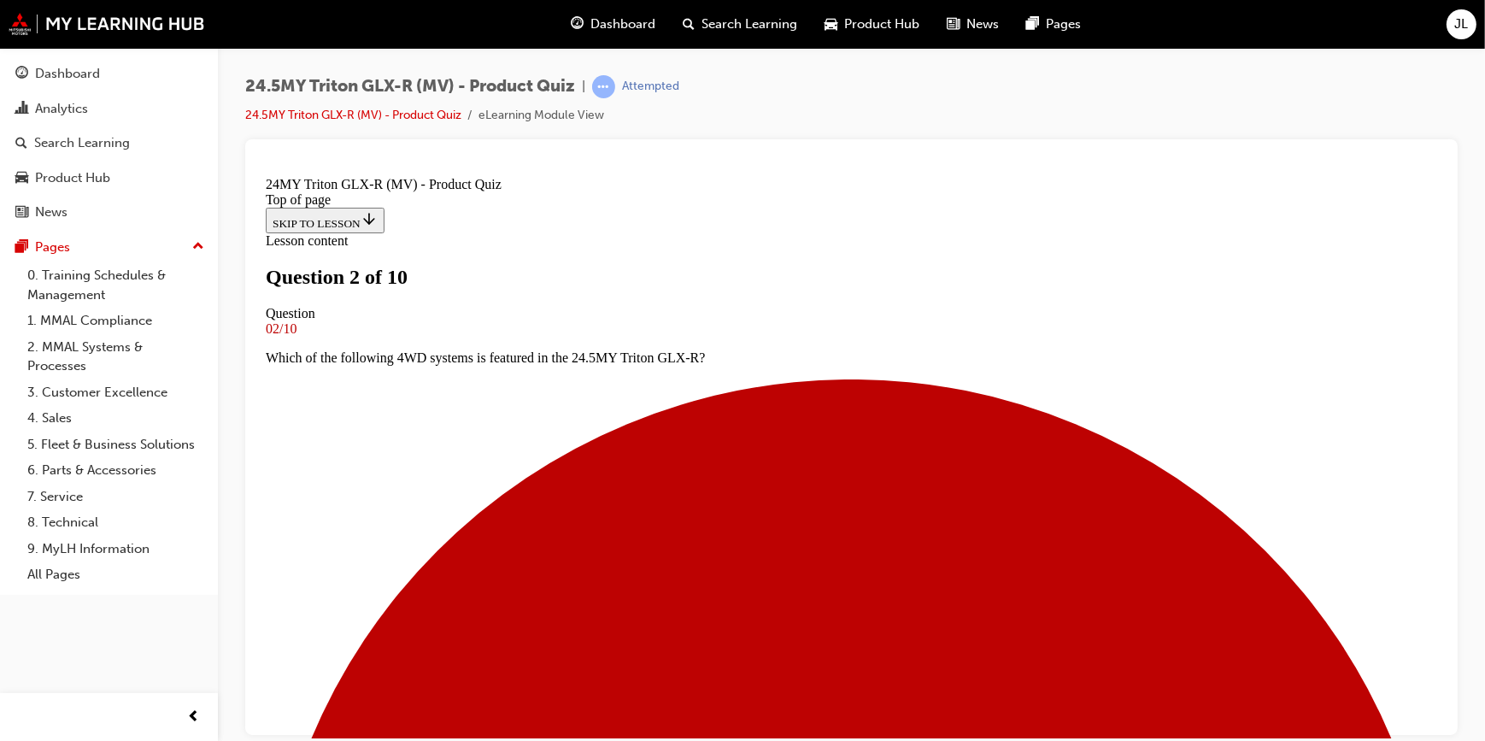
scroll to position [466, 0]
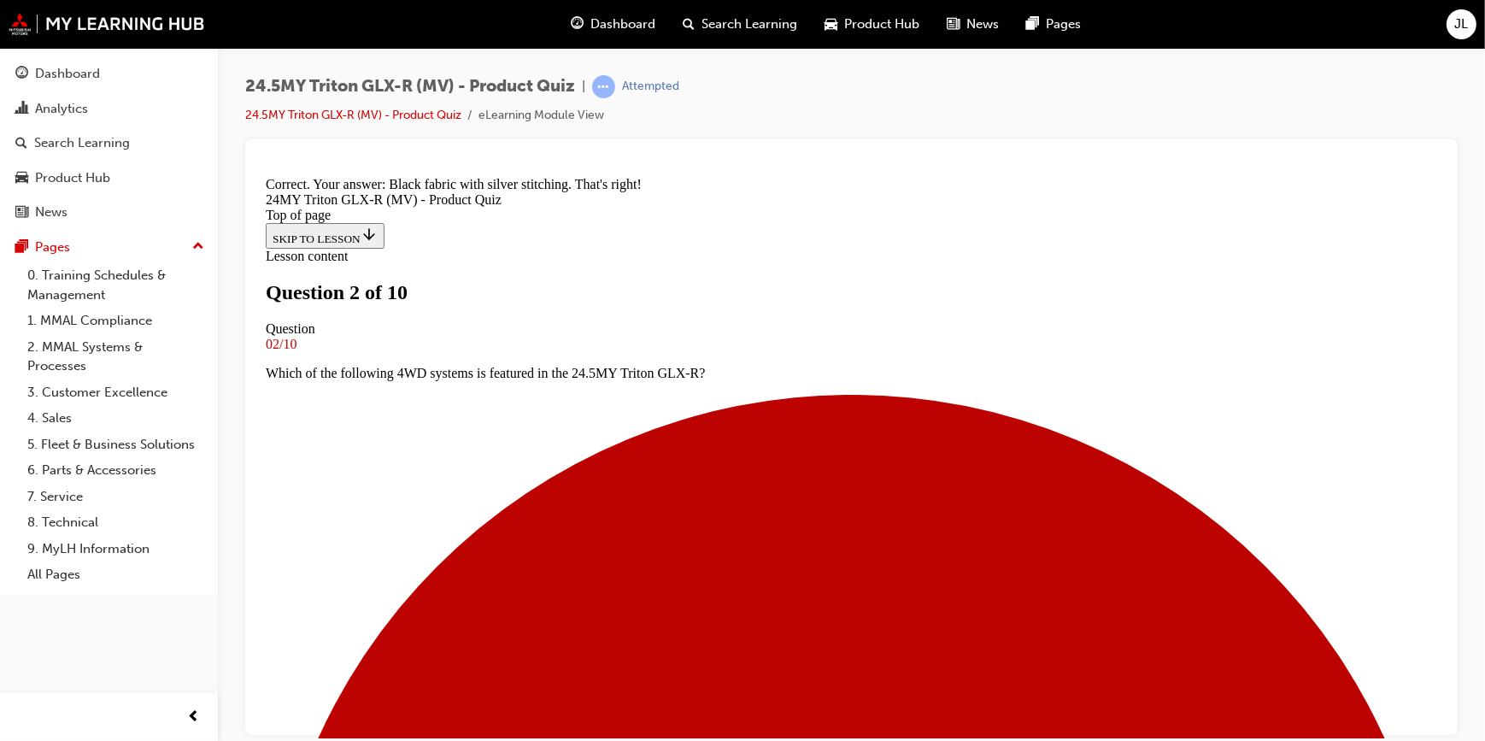
scroll to position [729, 0]
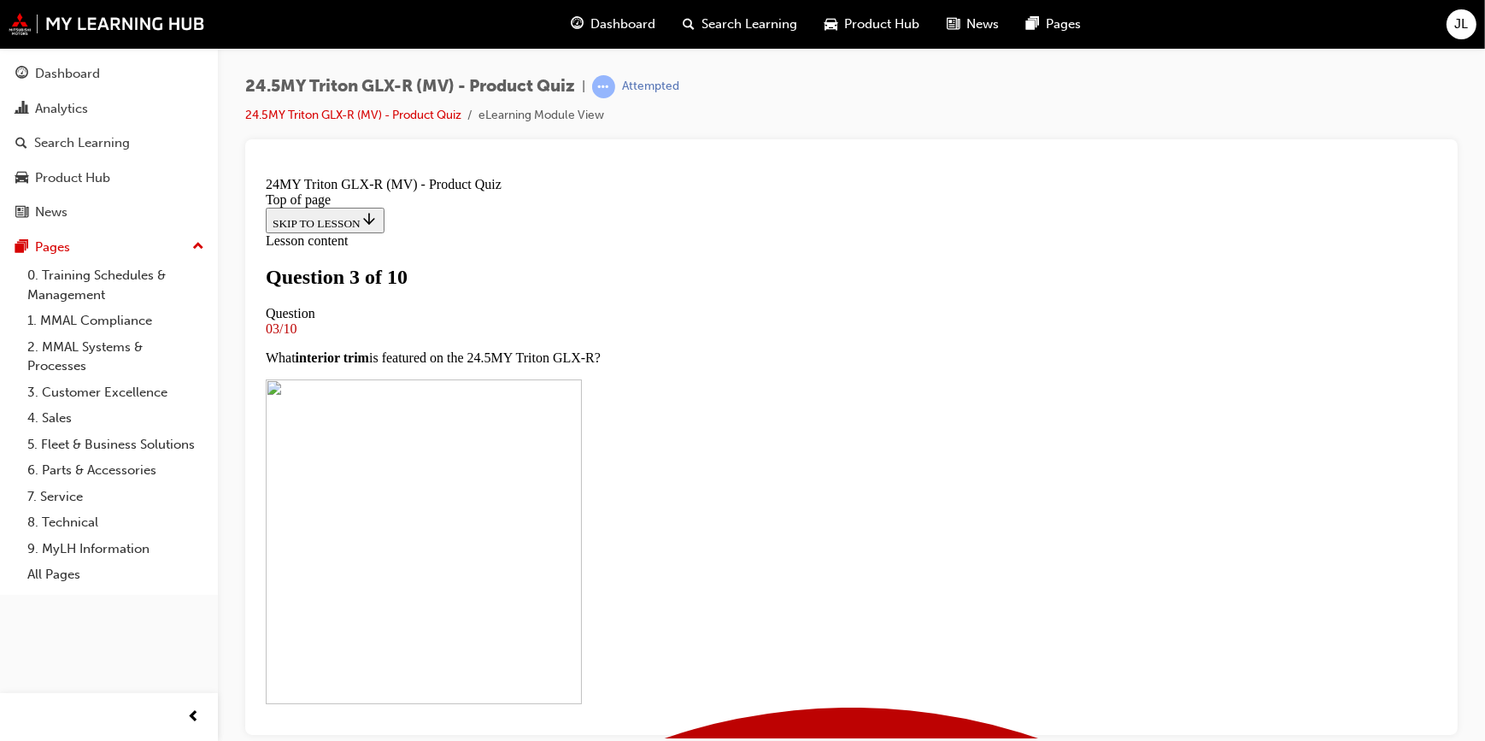
scroll to position [223, 0]
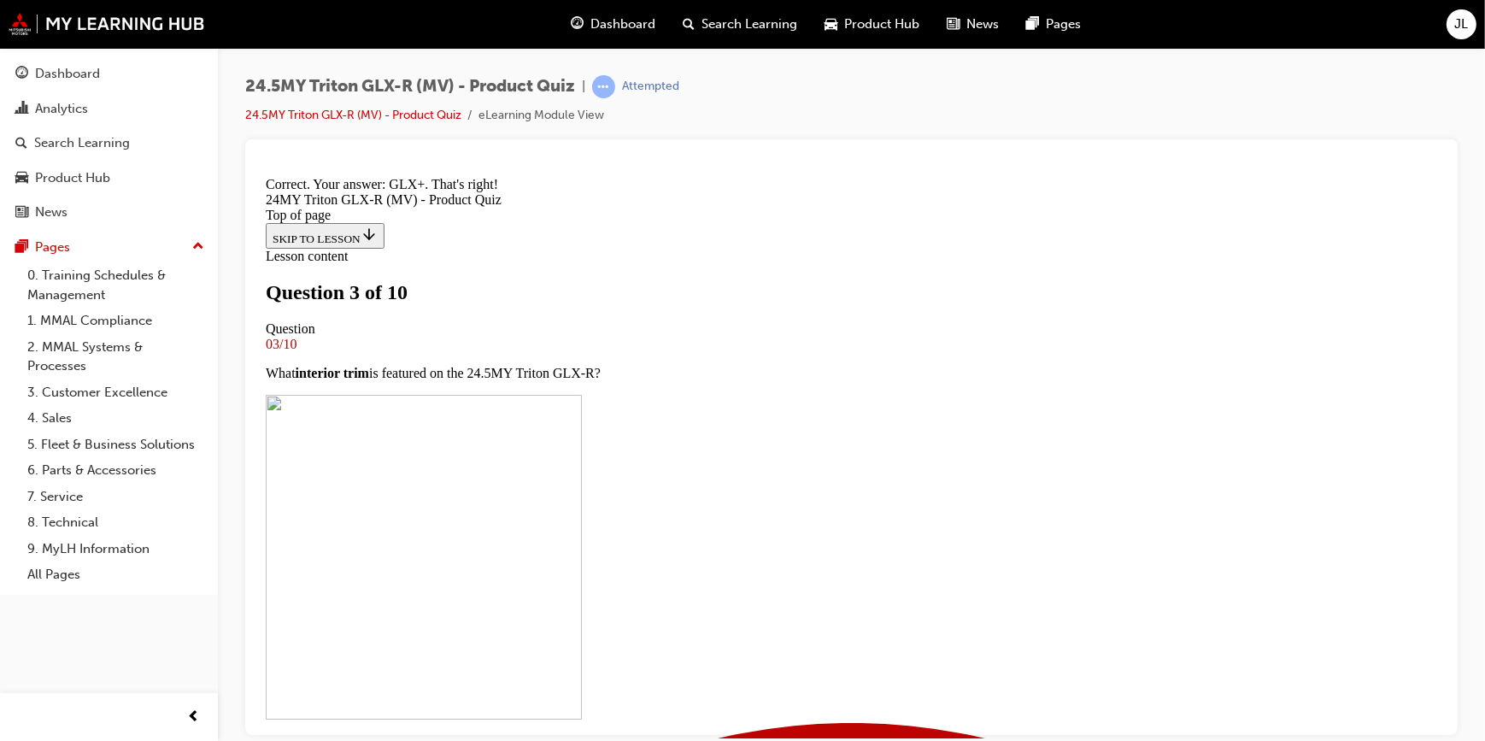
scroll to position [525, 0]
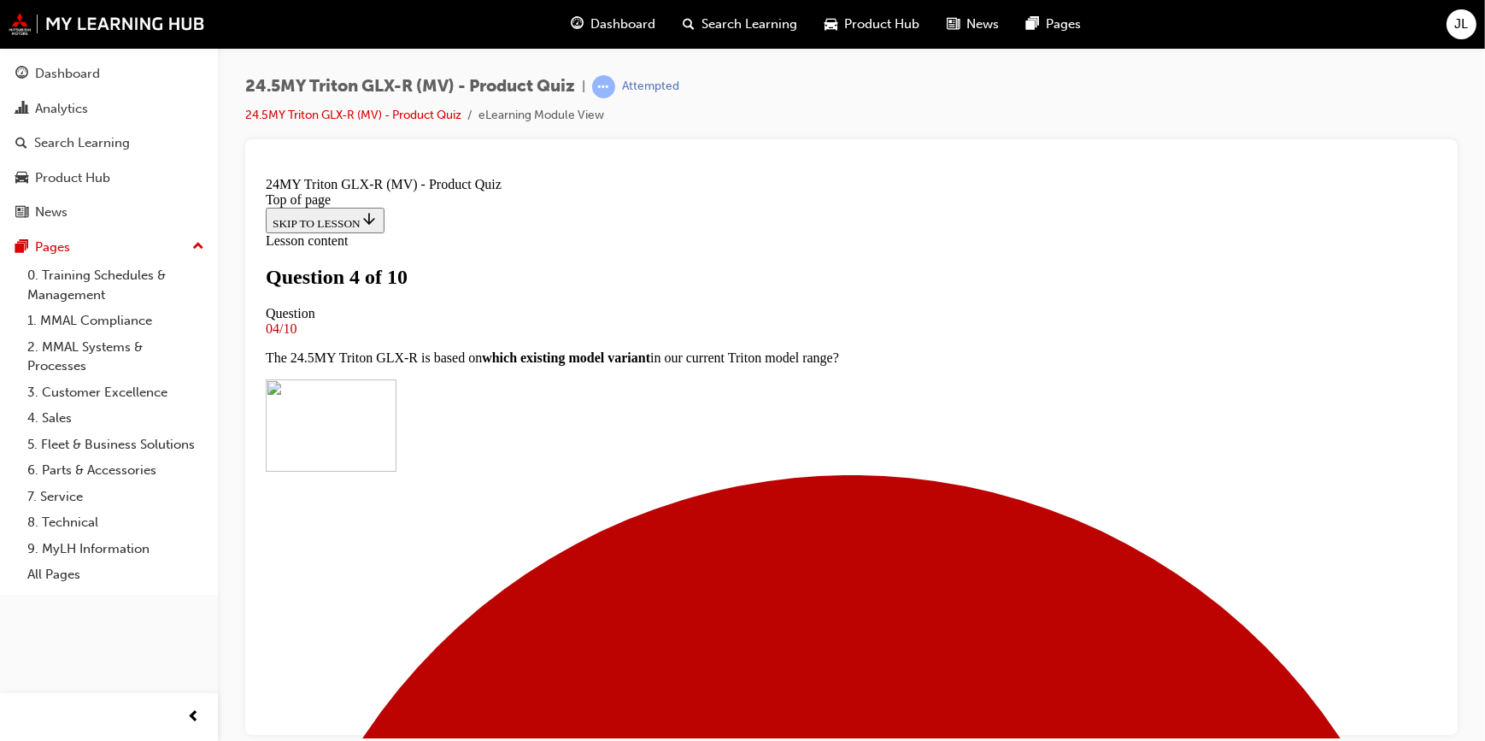
scroll to position [232, 0]
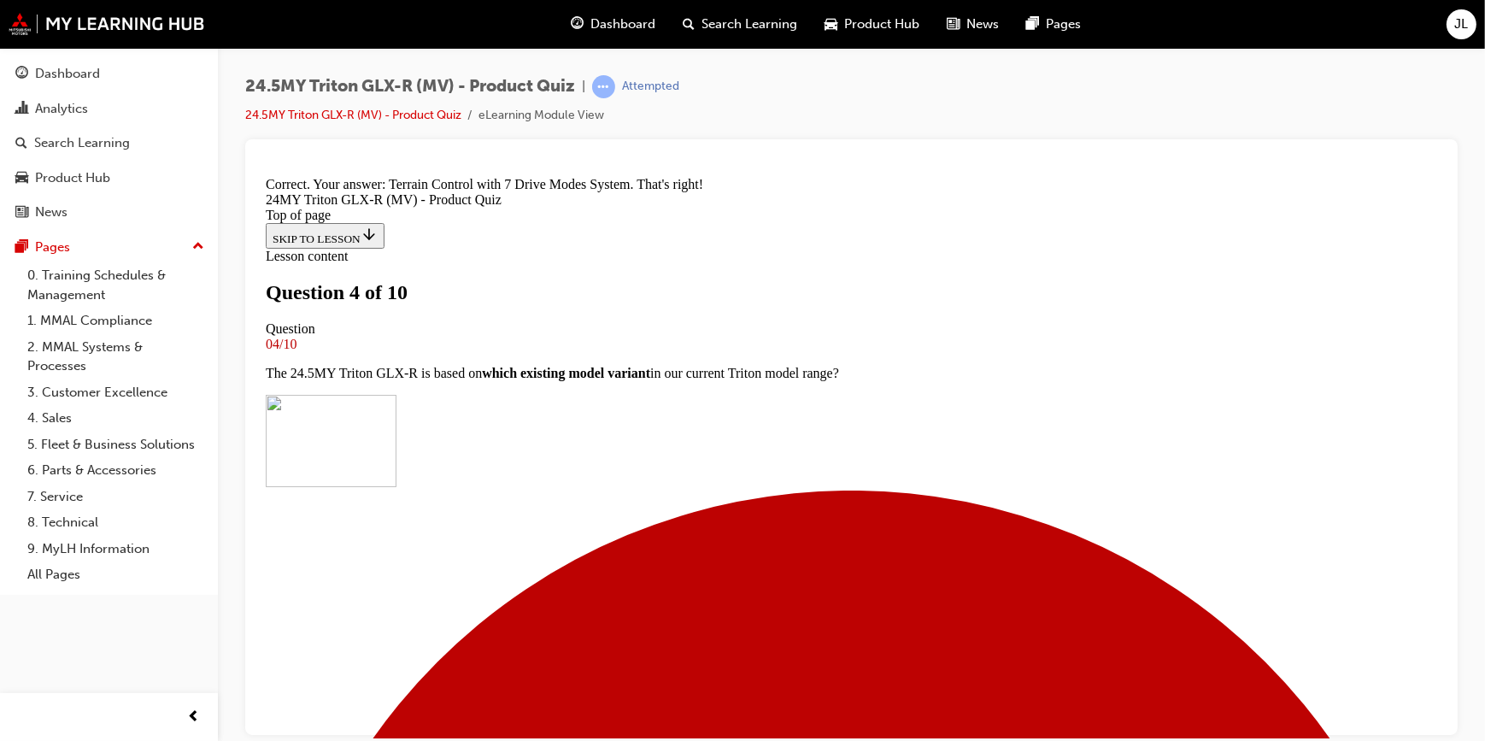
scroll to position [489, 0]
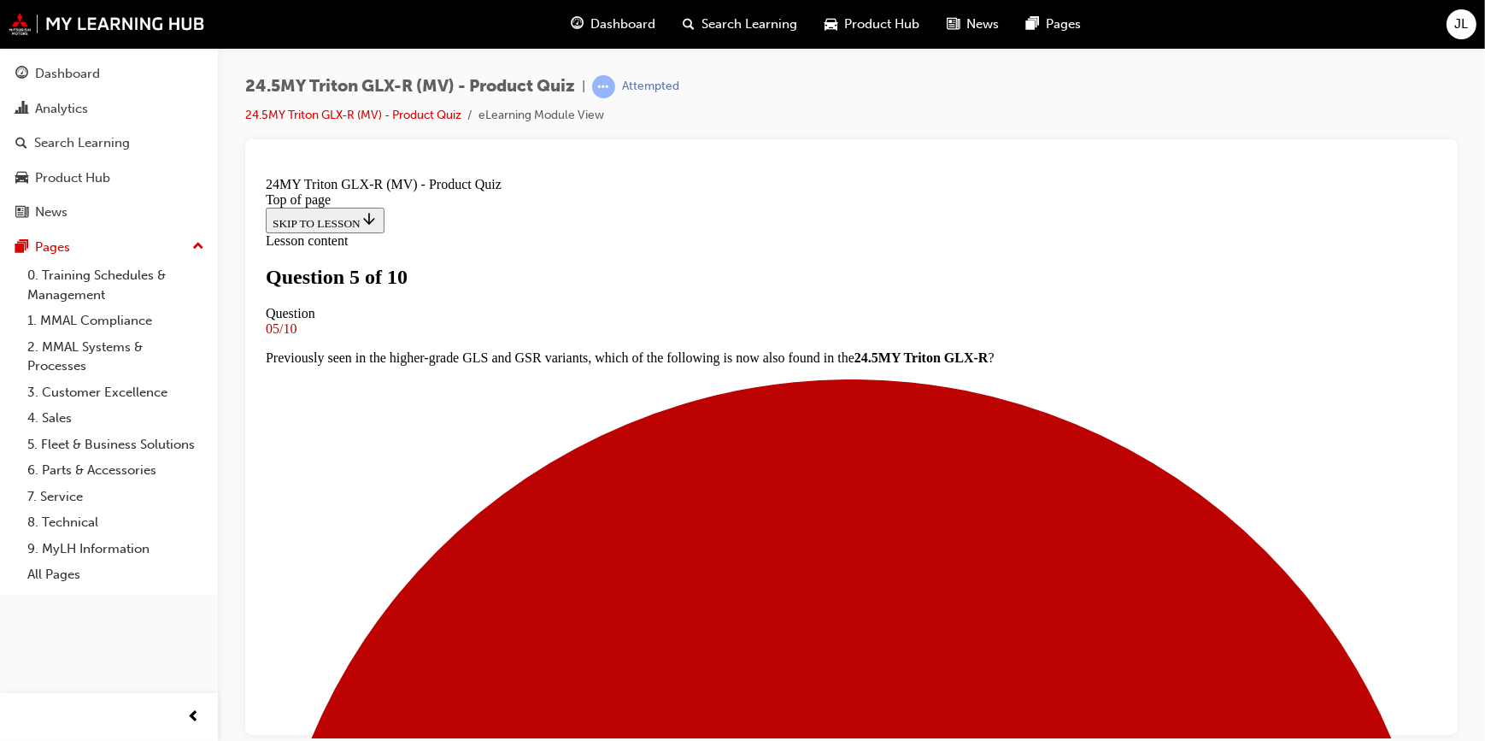
scroll to position [466, 0]
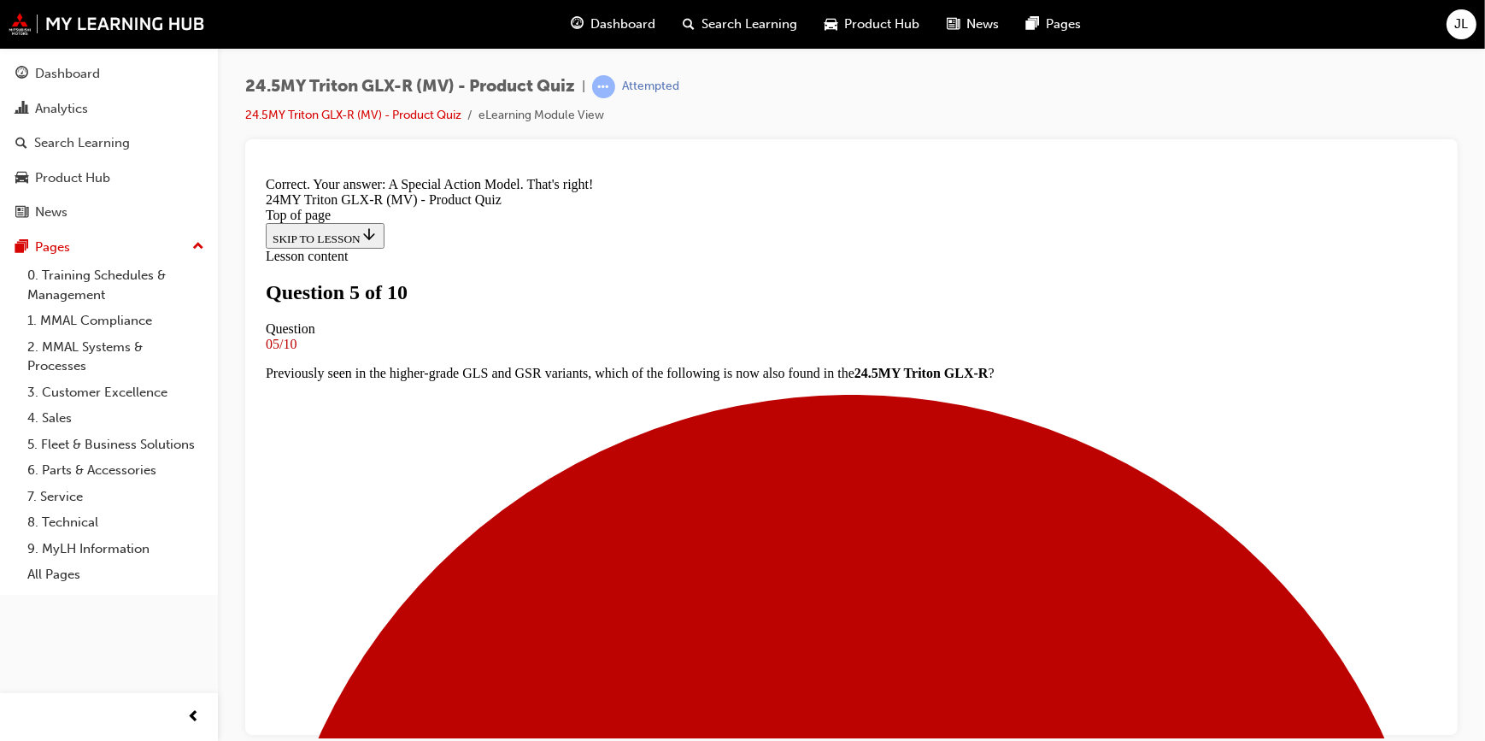
scroll to position [728, 0]
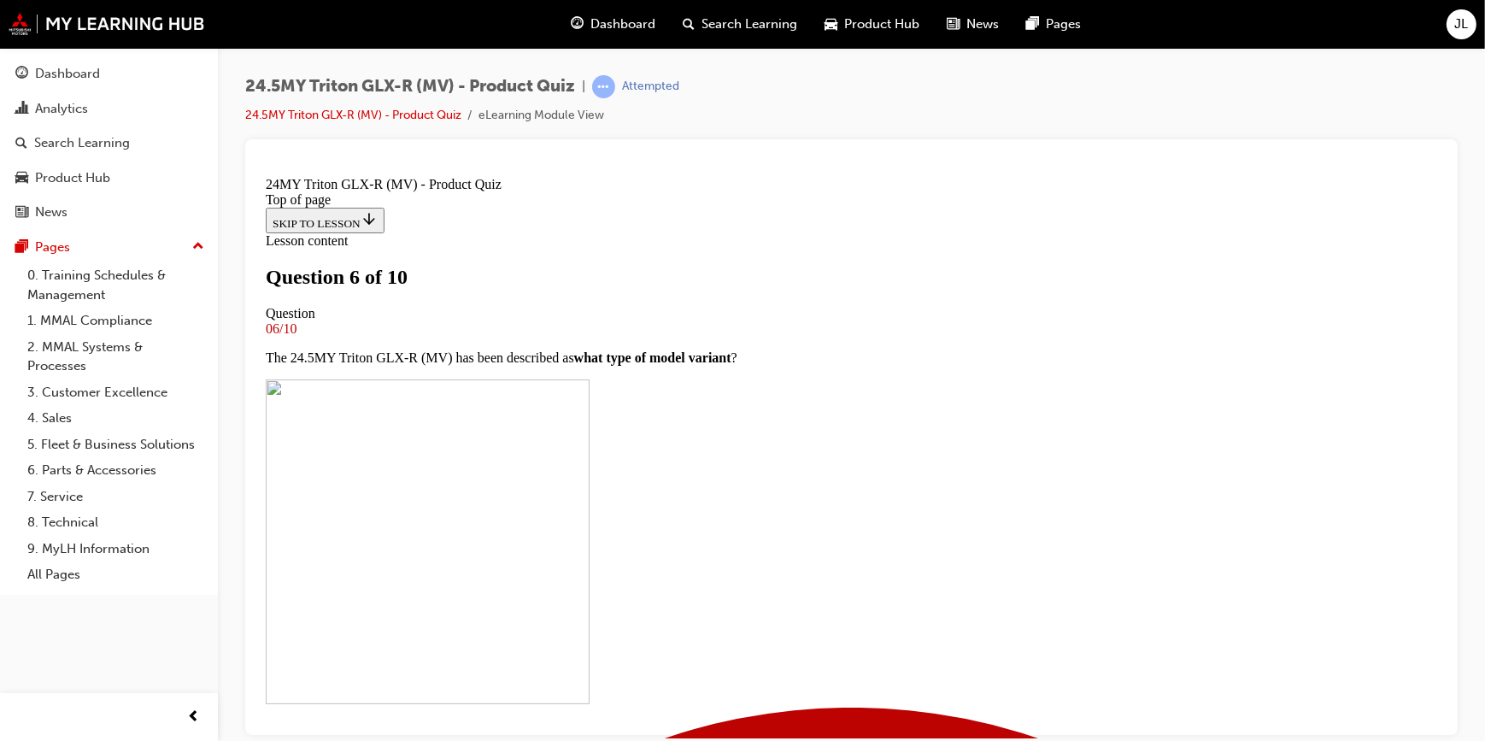
scroll to position [232, 0]
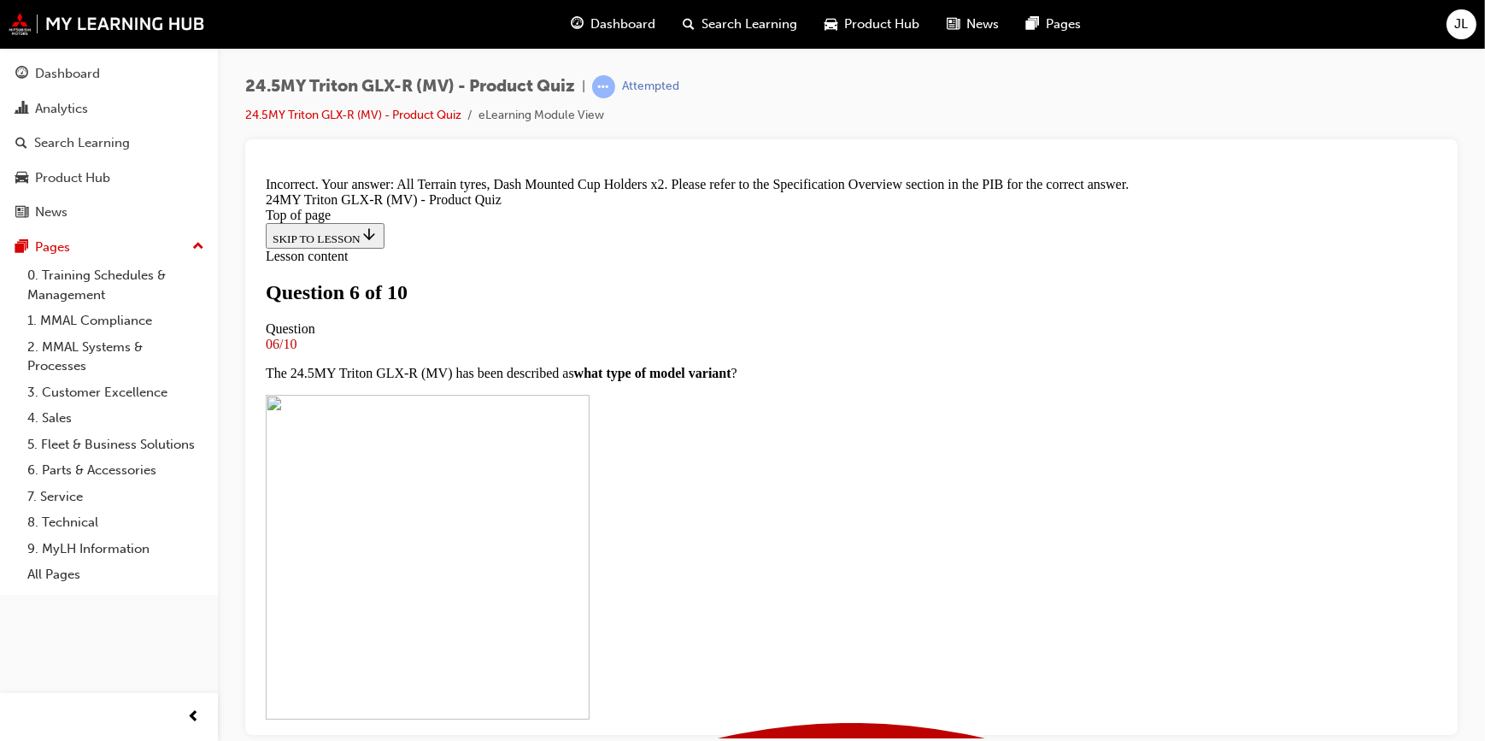
scroll to position [518, 0]
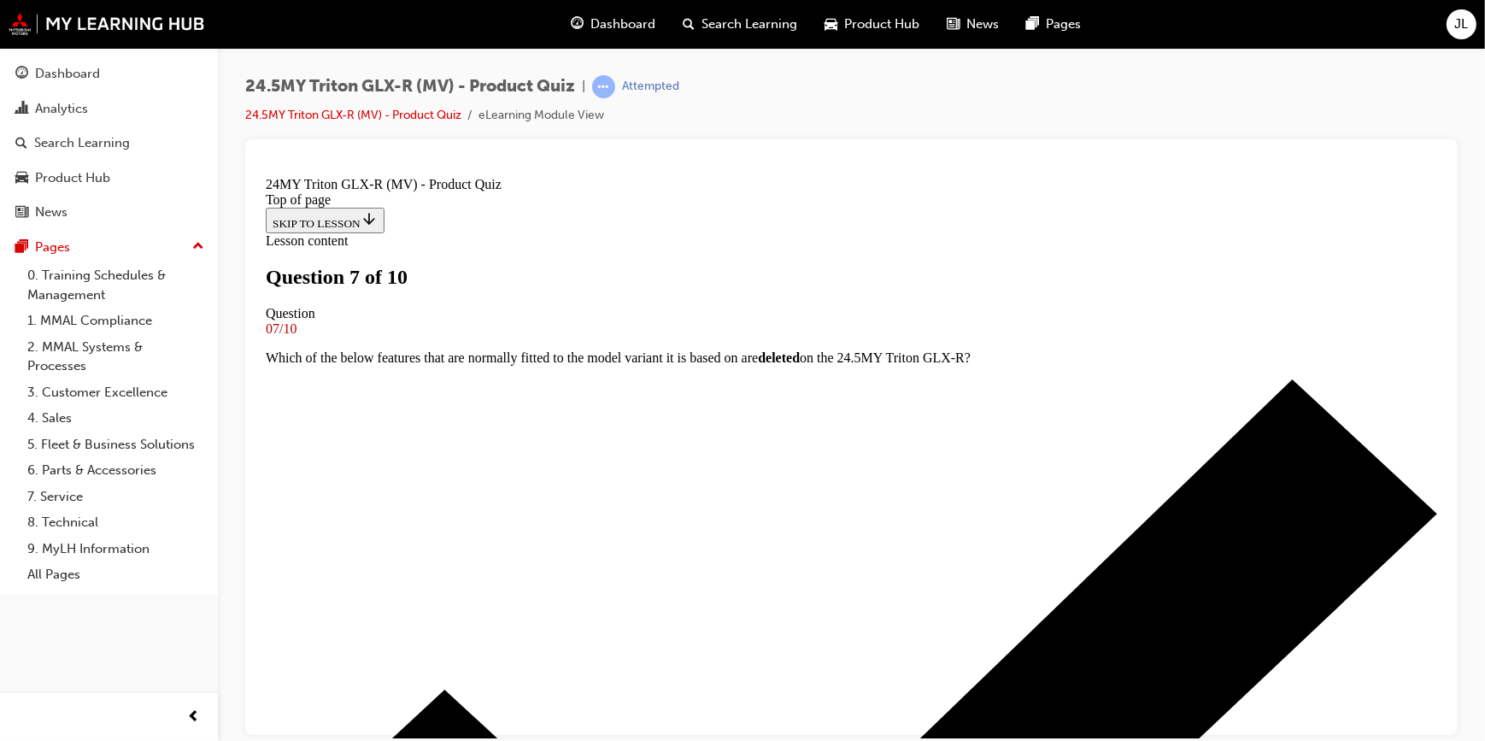
scroll to position [77, 0]
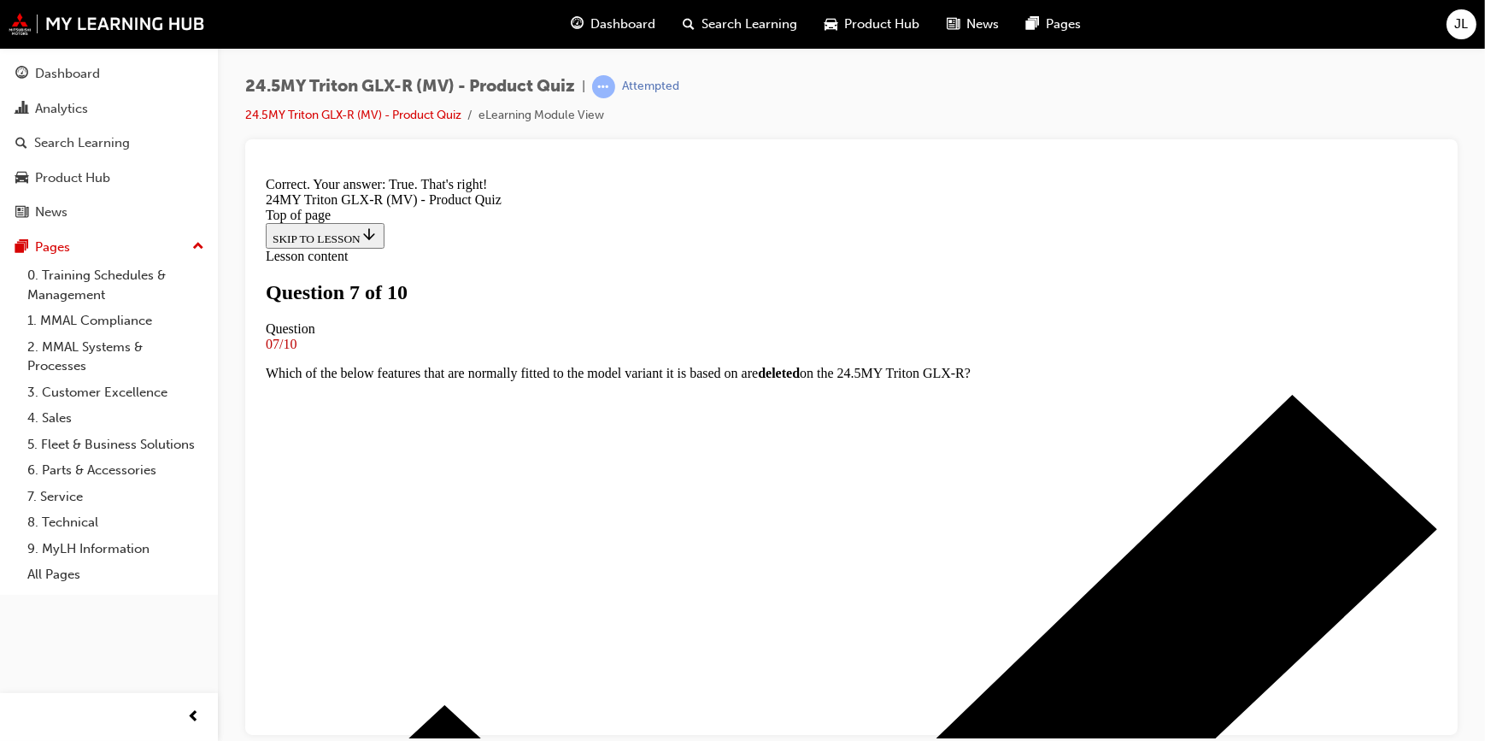
scroll to position [371, 0]
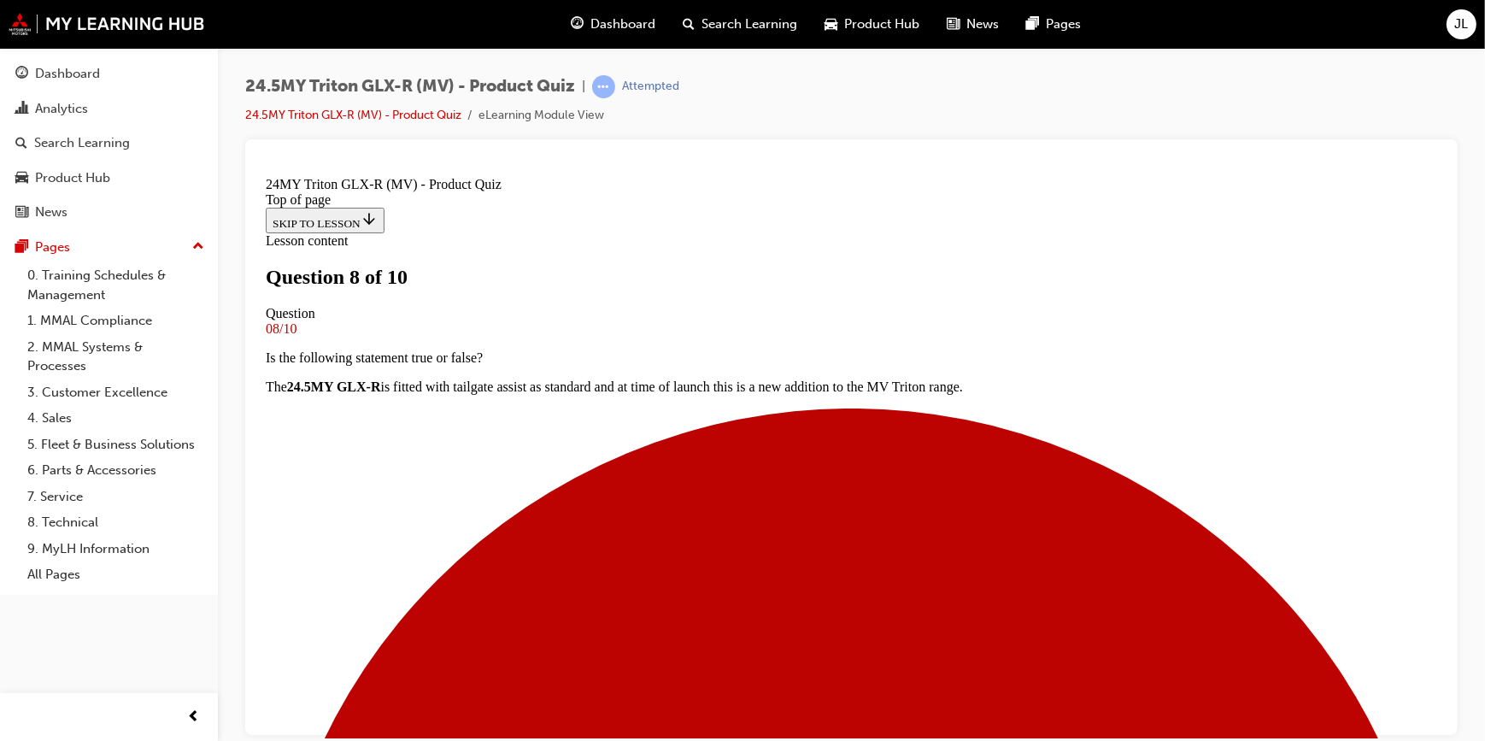
scroll to position [155, 0]
drag, startPoint x: 623, startPoint y: 431, endPoint x: 628, endPoint y: 438, distance: 9.2
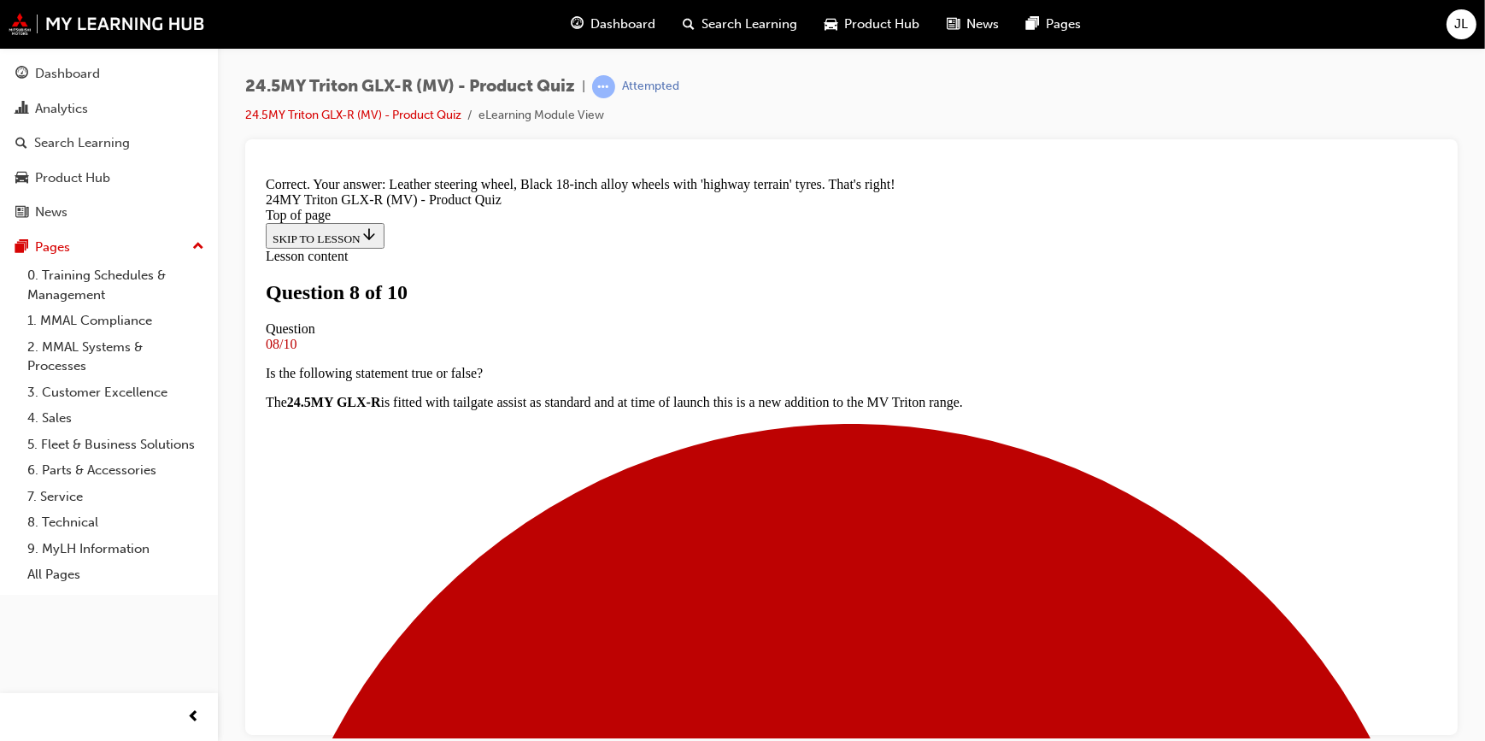
scroll to position [478, 0]
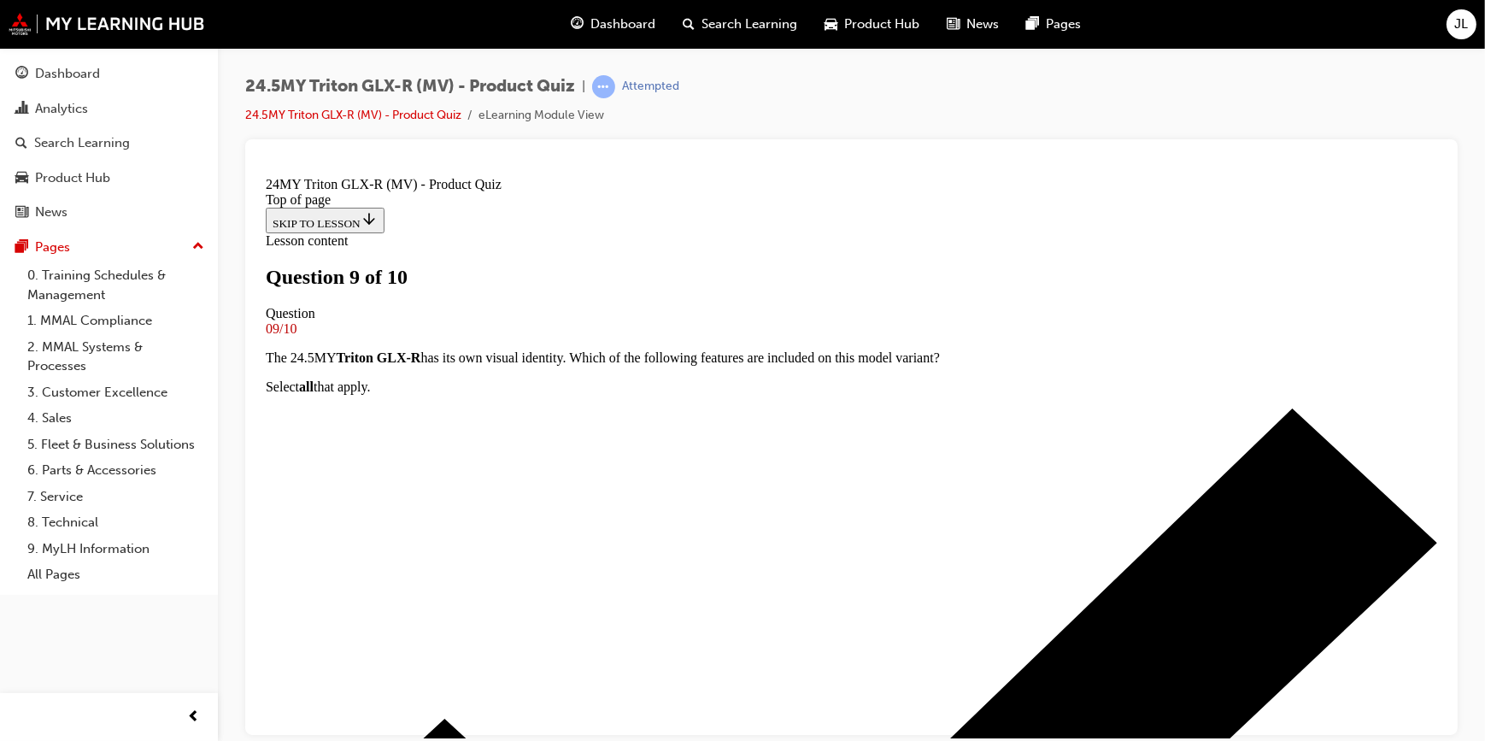
scroll to position [155, 0]
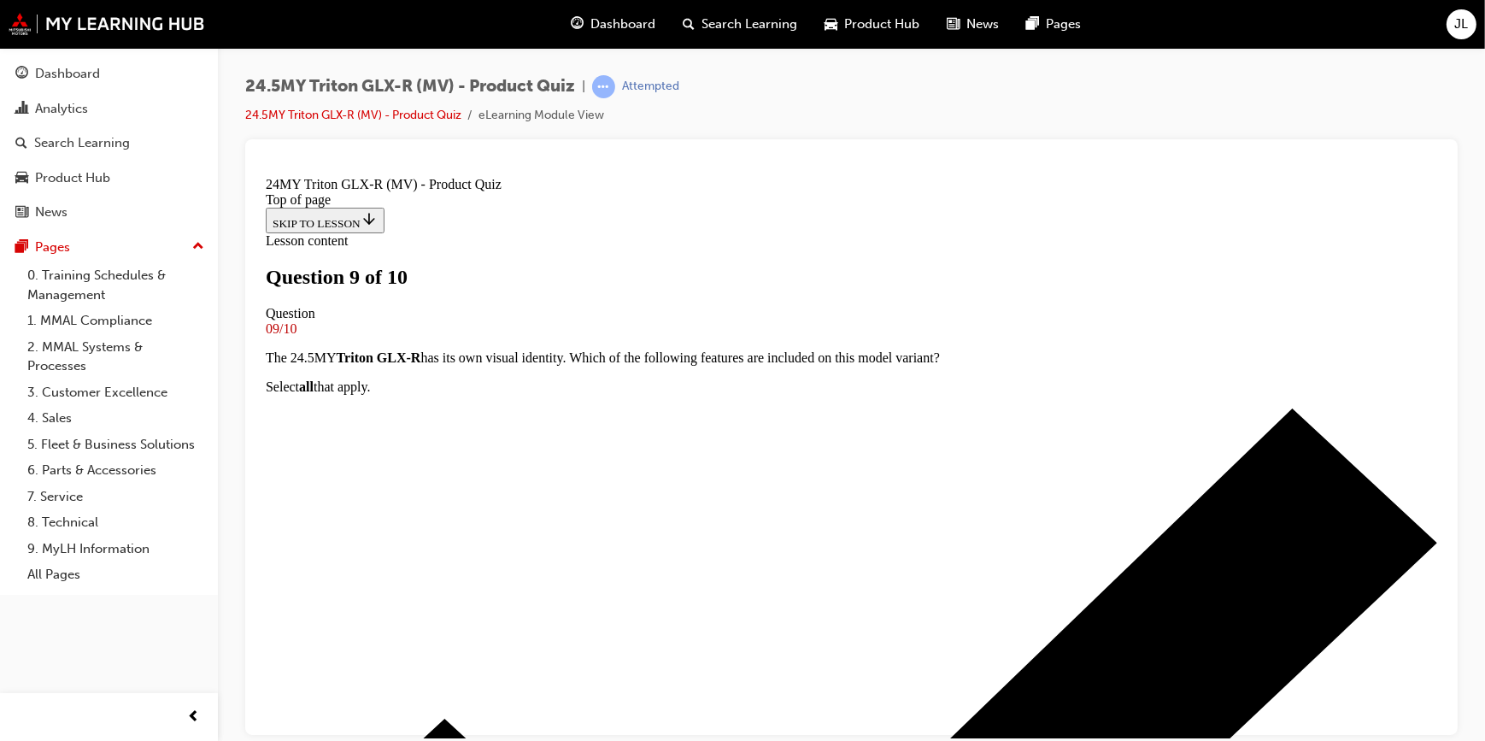
drag, startPoint x: 625, startPoint y: 566, endPoint x: 718, endPoint y: 602, distance: 99.3
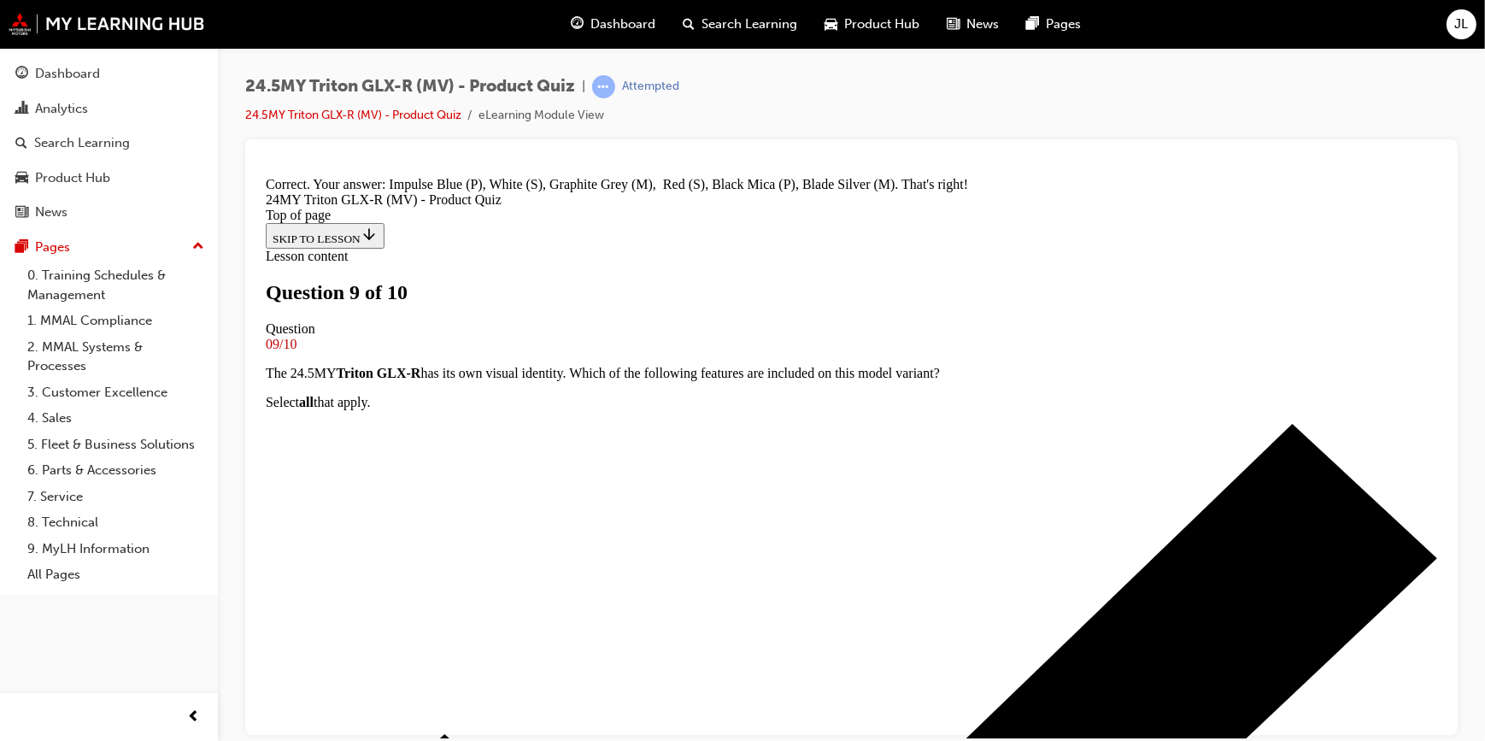
scroll to position [723, 0]
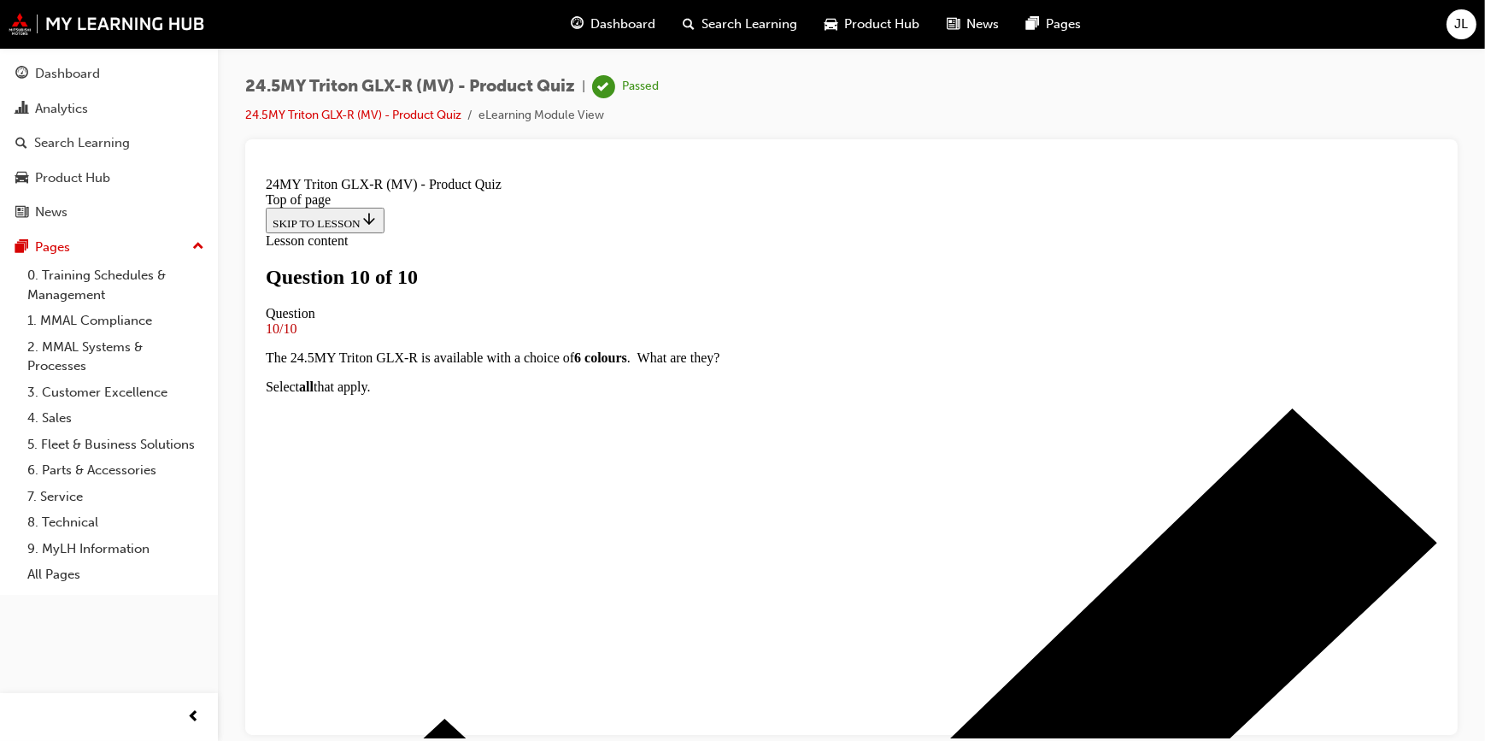
scroll to position [302, 0]
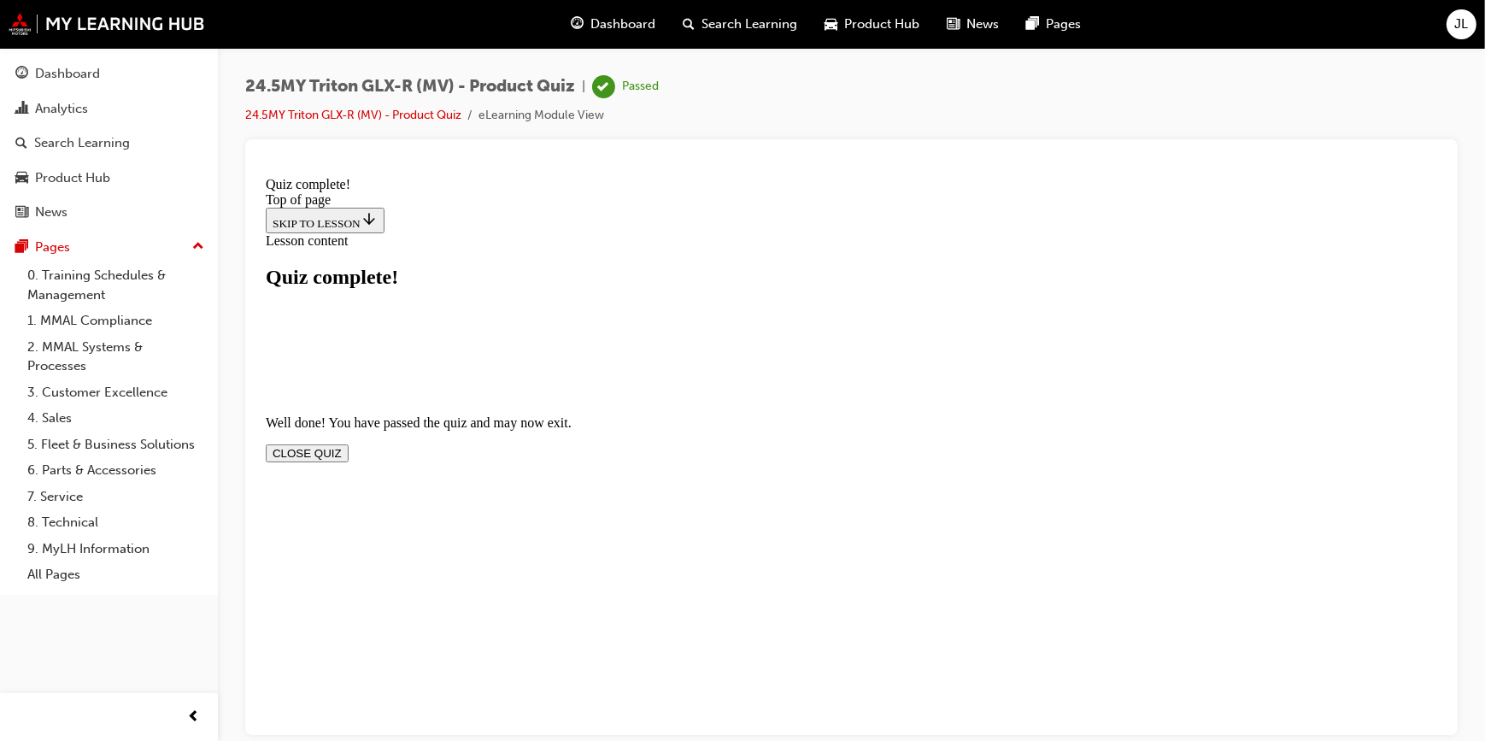
click at [348, 443] on button "CLOSE QUIZ" at bounding box center [306, 452] width 83 height 18
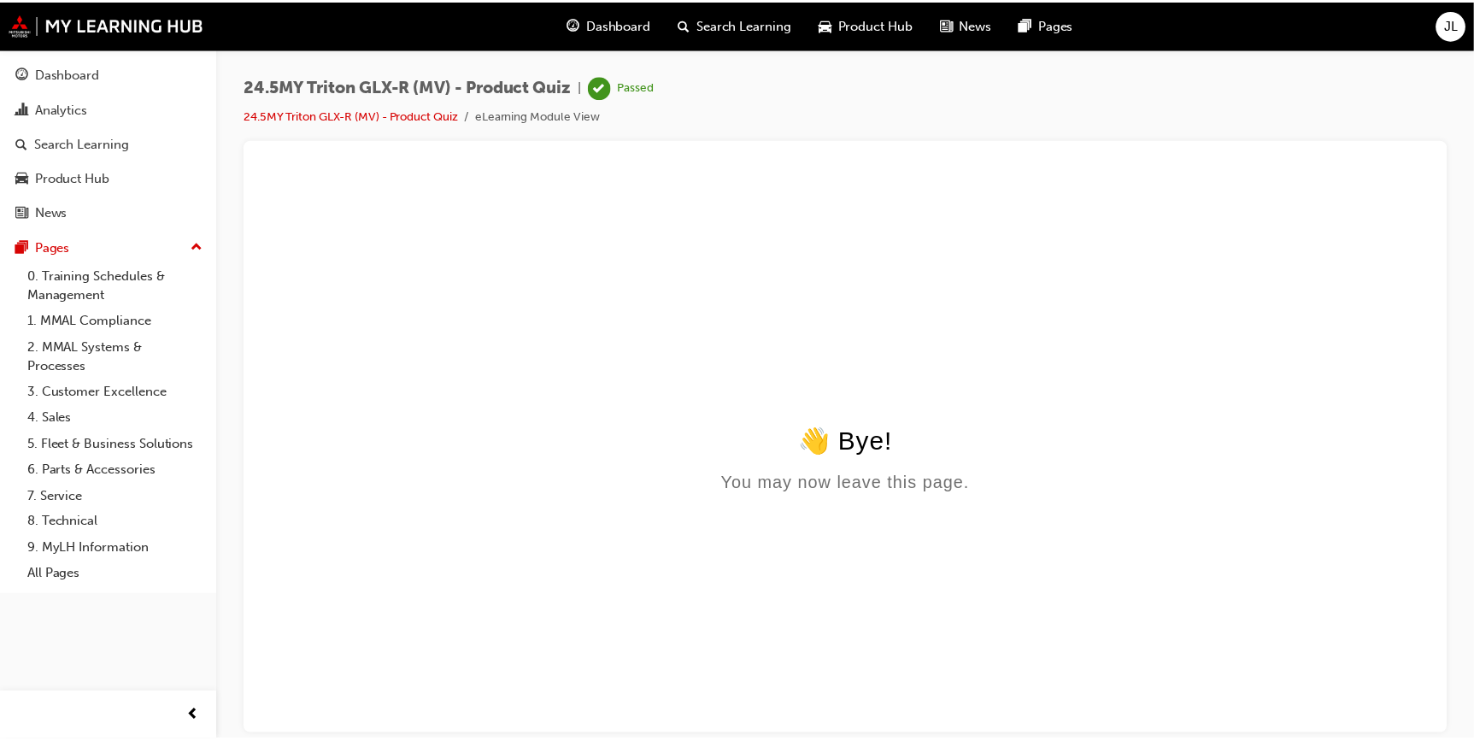
scroll to position [0, 0]
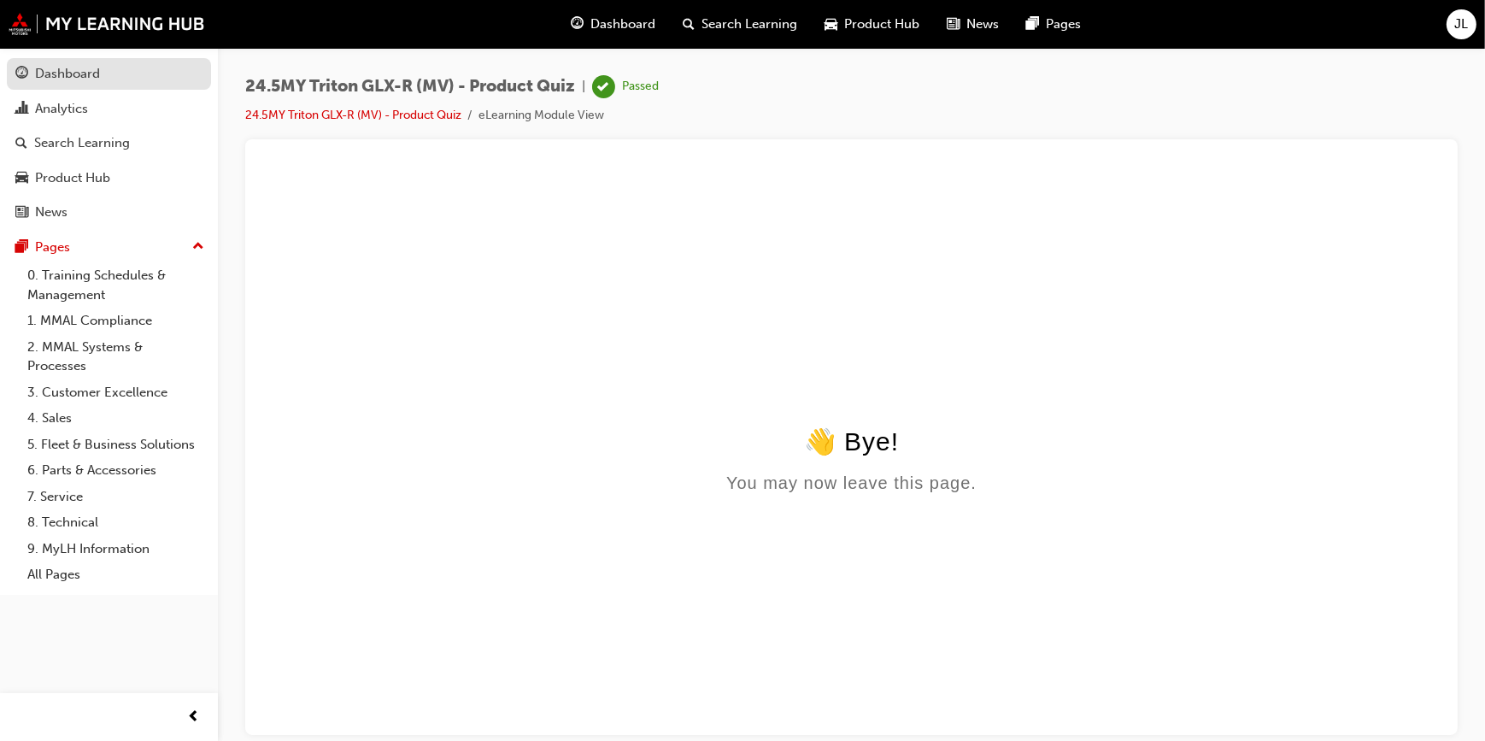
click at [96, 77] on div "Dashboard" at bounding box center [67, 74] width 65 height 20
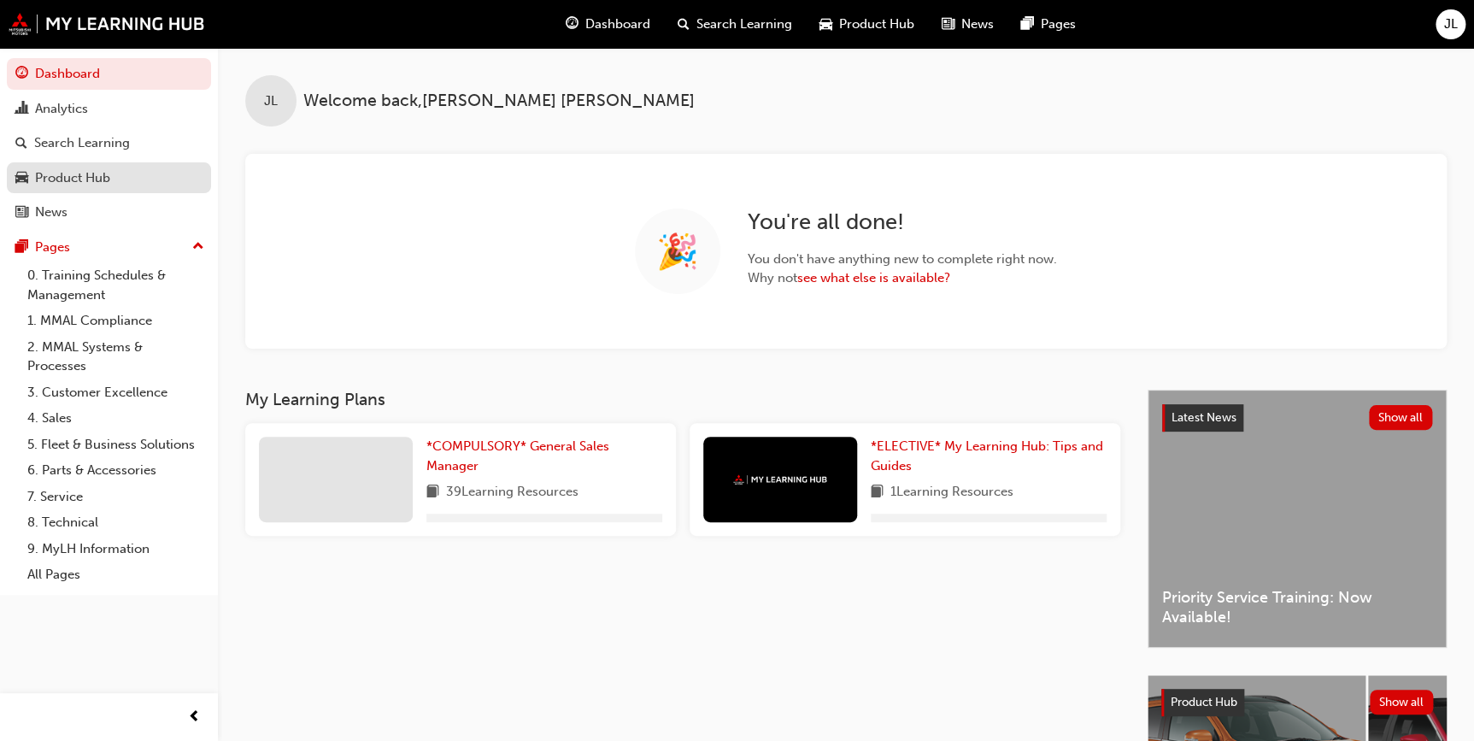
drag, startPoint x: 86, startPoint y: 173, endPoint x: 145, endPoint y: 185, distance: 60.2
click at [85, 173] on div "Product Hub" at bounding box center [72, 178] width 75 height 20
